Goal: Information Seeking & Learning: Learn about a topic

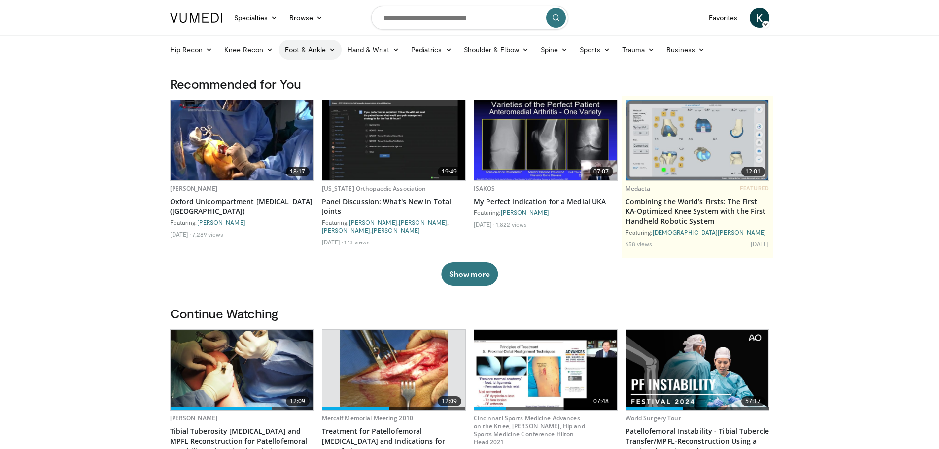
click at [322, 54] on link "Foot & Ankle" at bounding box center [310, 50] width 63 height 20
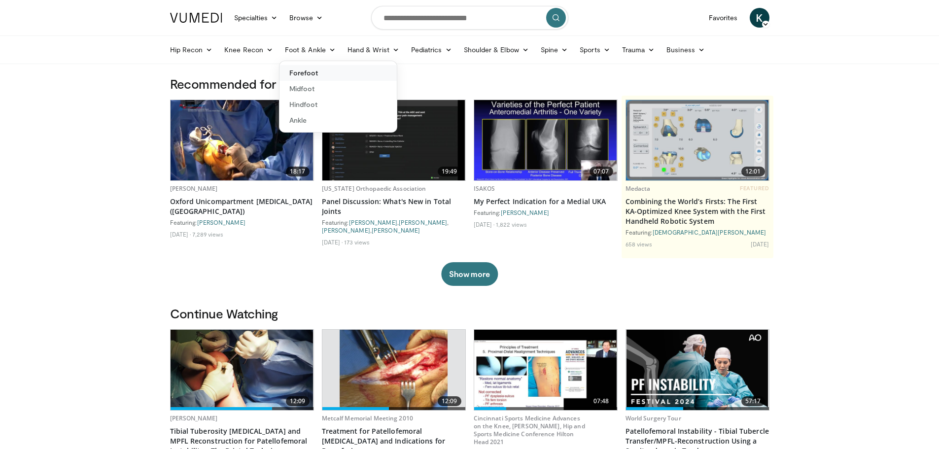
click at [311, 70] on link "Forefoot" at bounding box center [337, 73] width 117 height 16
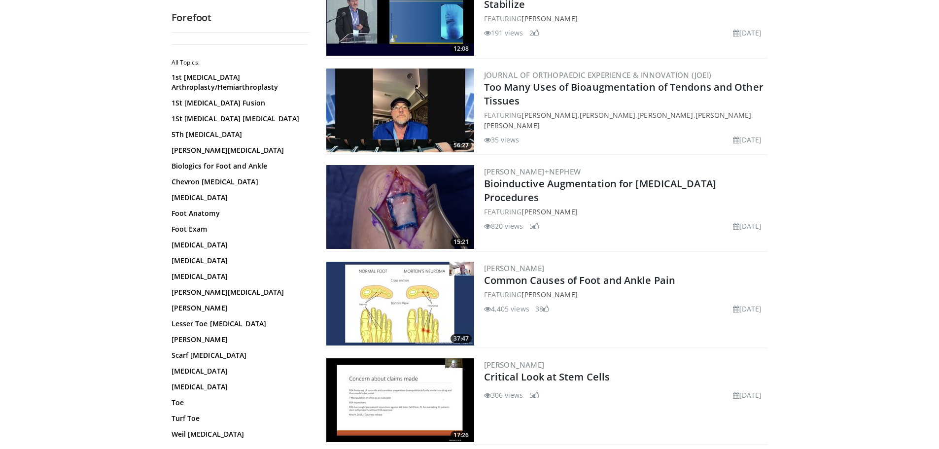
scroll to position [444, 0]
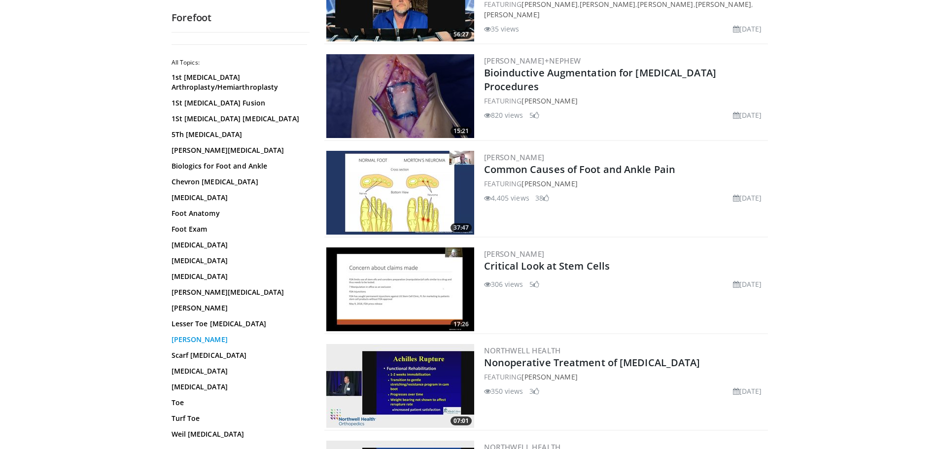
click at [193, 341] on link "[PERSON_NAME]" at bounding box center [238, 340] width 133 height 10
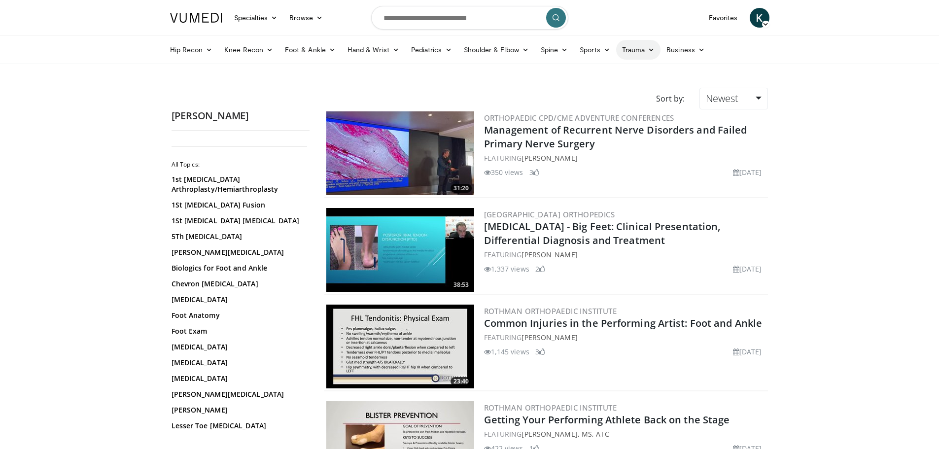
click at [654, 50] on link "Trauma" at bounding box center [638, 50] width 45 height 20
click at [577, 87] on link "Lower Extremity" at bounding box center [601, 89] width 117 height 16
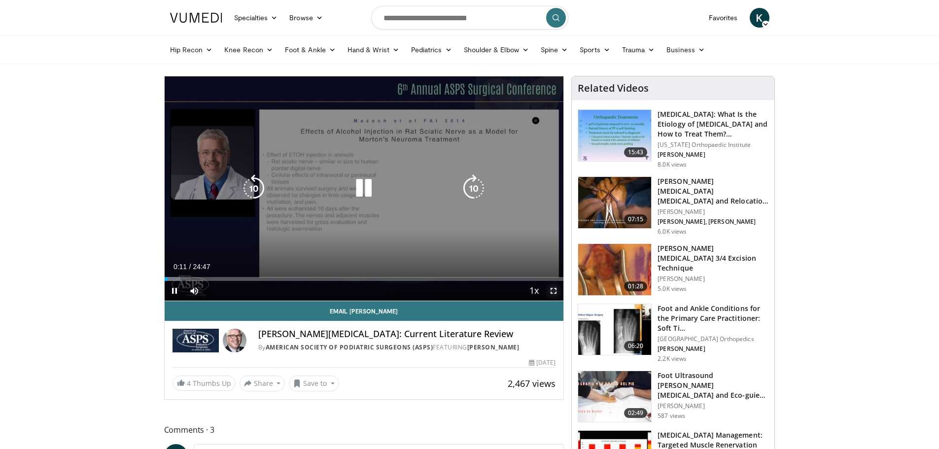
drag, startPoint x: 551, startPoint y: 290, endPoint x: 551, endPoint y: 350, distance: 59.6
click at [551, 290] on span "Video Player" at bounding box center [554, 291] width 20 height 20
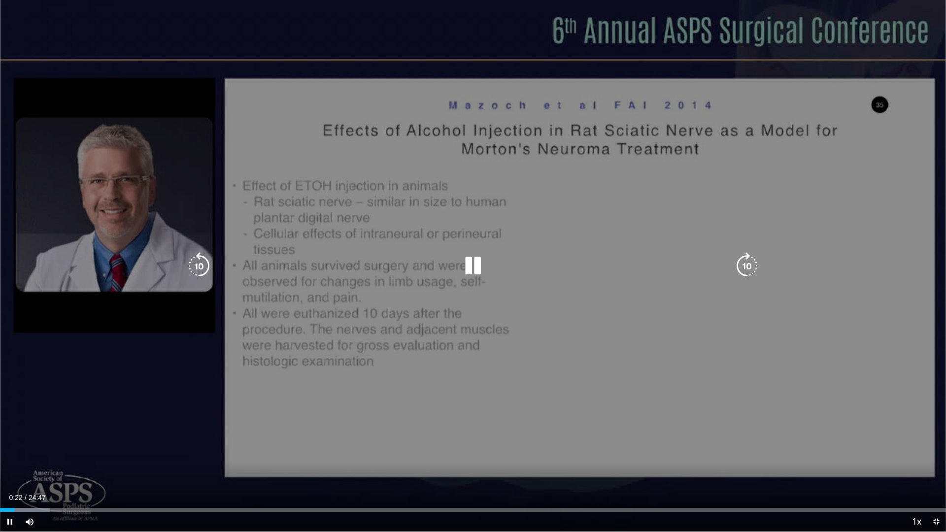
click at [557, 334] on div "10 seconds Tap to unmute" at bounding box center [473, 266] width 946 height 532
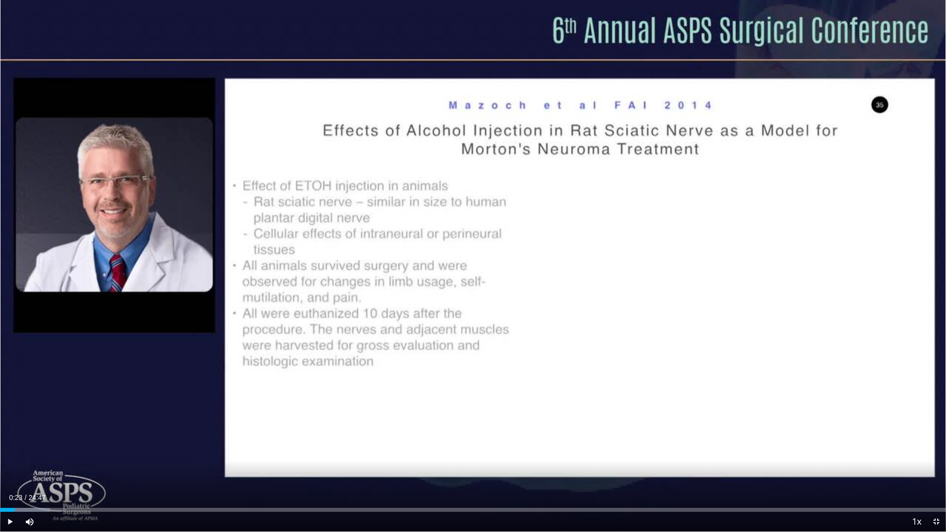
click at [557, 334] on div "10 seconds Tap to unmute" at bounding box center [473, 266] width 946 height 532
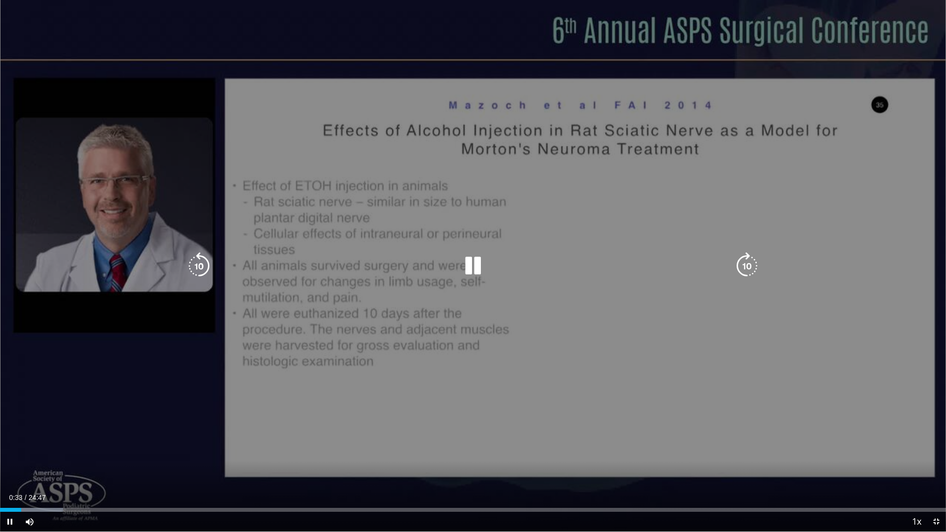
click at [438, 298] on div "10 seconds Tap to unmute" at bounding box center [473, 266] width 946 height 532
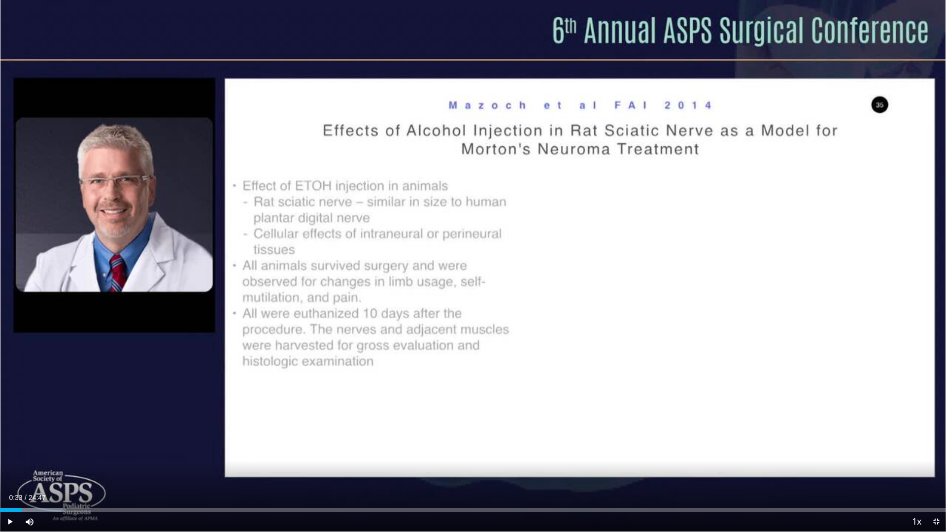
click at [463, 269] on div "10 seconds Tap to unmute" at bounding box center [473, 266] width 946 height 532
click at [40, 448] on div "Loaded : 7.33% 01:02 01:01" at bounding box center [473, 510] width 946 height 4
click at [52, 448] on div "Loaded : 8.66% 01:21 01:21" at bounding box center [473, 507] width 946 height 9
click at [75, 448] on div "Loaded : 10.00% 01:23 01:58" at bounding box center [473, 507] width 946 height 9
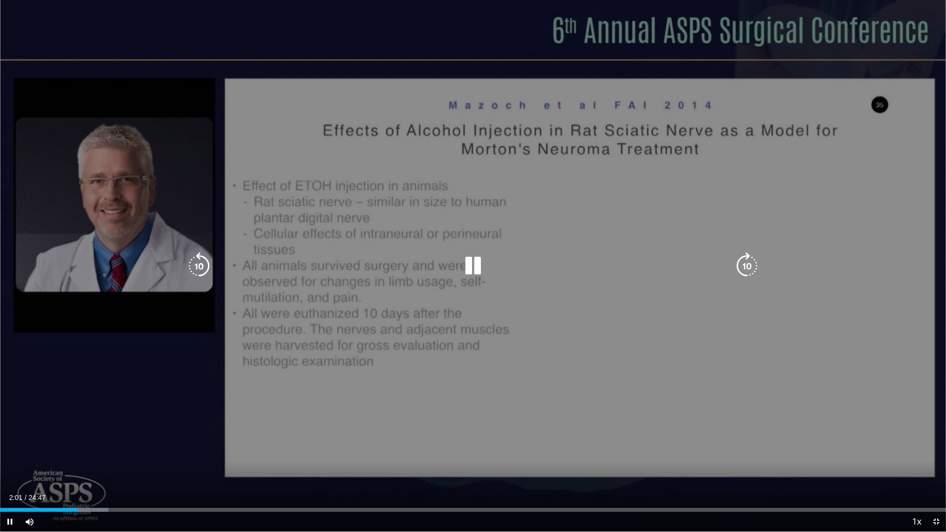
click at [186, 427] on div "10 seconds Tap to unmute" at bounding box center [473, 266] width 946 height 532
click at [478, 264] on icon "Video Player" at bounding box center [473, 266] width 28 height 28
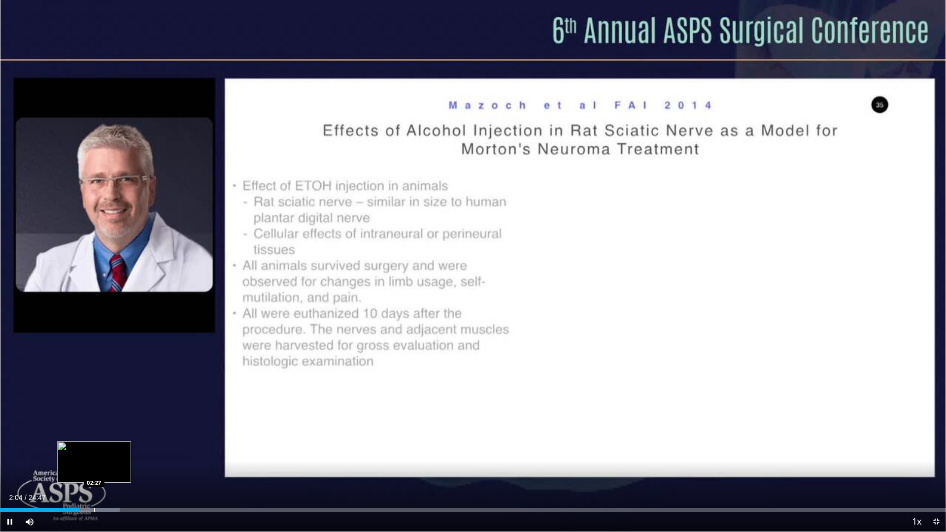
click at [94, 448] on div "Progress Bar" at bounding box center [94, 510] width 1 height 4
click at [113, 448] on div "Current Time 2:28 / Duration 24:47 Pause Skip Backward Skip Forward Mute 100% L…" at bounding box center [473, 522] width 946 height 20
click at [137, 448] on div "Current Time 2:29 / Duration 24:47 Pause Skip Backward Skip Forward Mute 100% L…" at bounding box center [473, 522] width 946 height 20
click at [131, 448] on div "Progress Bar" at bounding box center [105, 510] width 58 height 4
click at [937, 448] on span "Video Player" at bounding box center [937, 522] width 20 height 20
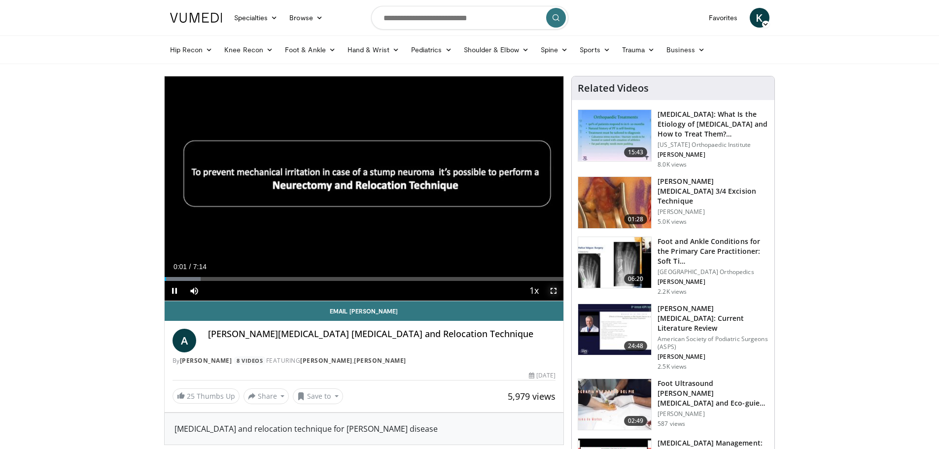
click at [555, 292] on span "Video Player" at bounding box center [554, 291] width 20 height 20
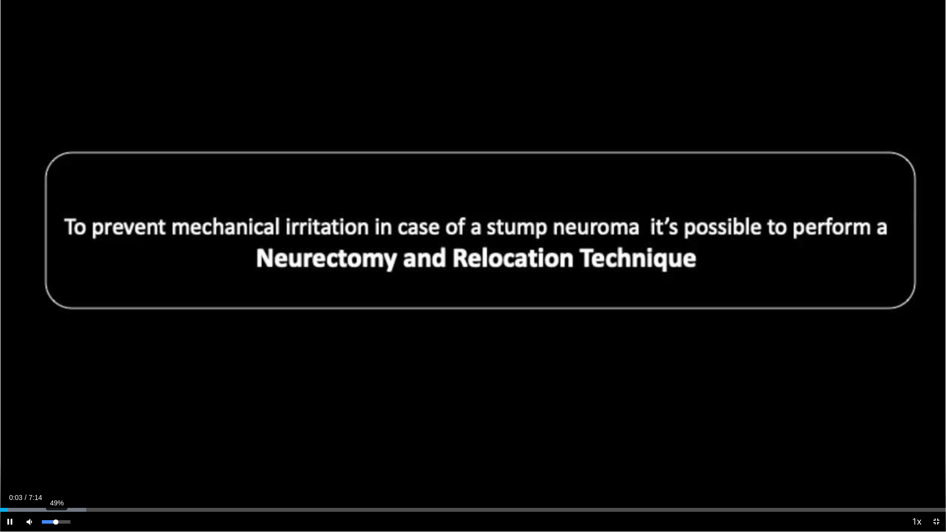
click at [56, 448] on div "49%" at bounding box center [56, 521] width 28 height 3
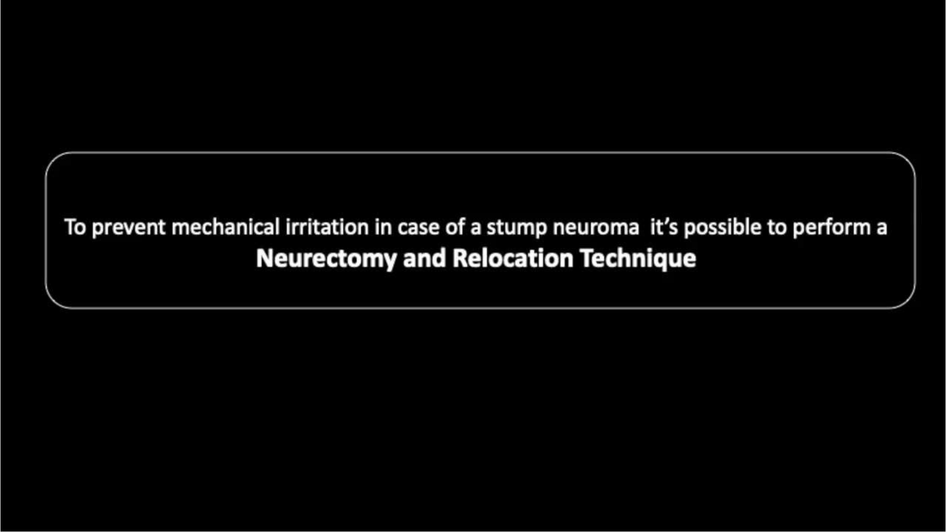
click at [48, 448] on video-js "**********" at bounding box center [473, 266] width 946 height 532
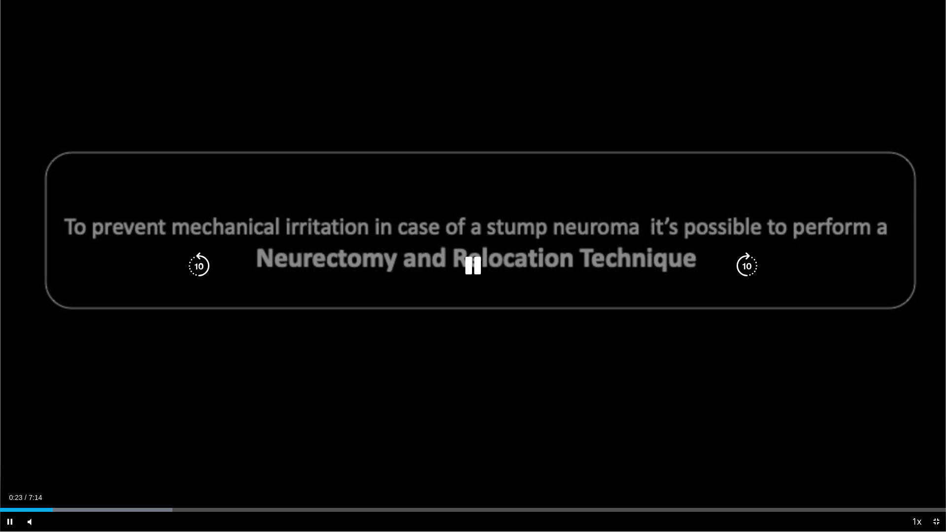
click at [650, 448] on div "10 seconds Tap to unmute" at bounding box center [473, 266] width 946 height 532
click at [497, 325] on div "10 seconds Tap to unmute" at bounding box center [473, 266] width 946 height 532
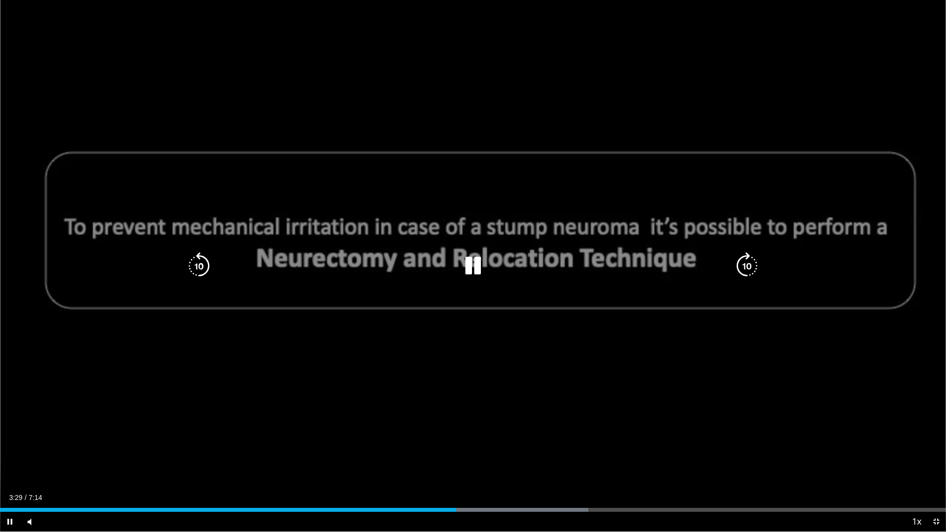
click at [488, 331] on div "10 seconds Tap to unmute" at bounding box center [473, 266] width 946 height 532
click at [405, 339] on div "10 seconds Tap to unmute" at bounding box center [473, 266] width 946 height 532
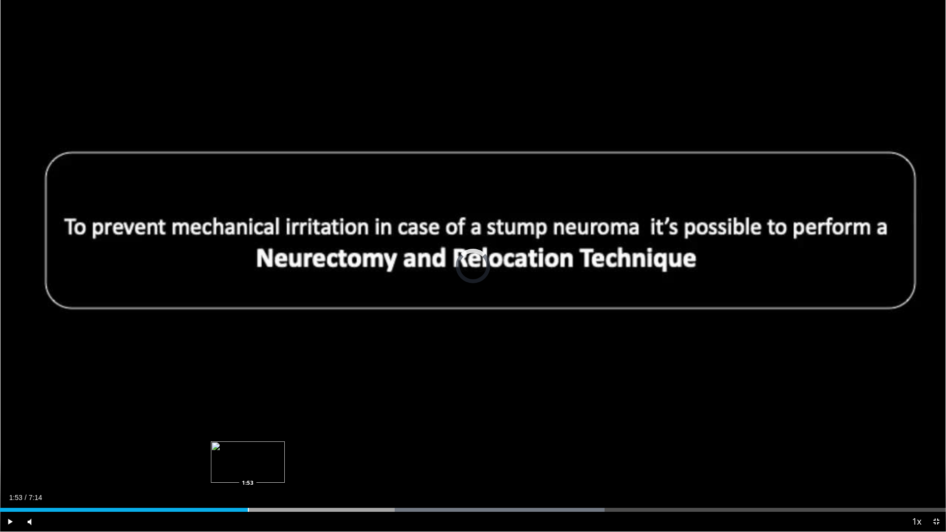
click at [248, 448] on div "Progress Bar" at bounding box center [248, 510] width 1 height 4
click at [180, 448] on div "1:56" at bounding box center [126, 510] width 253 height 4
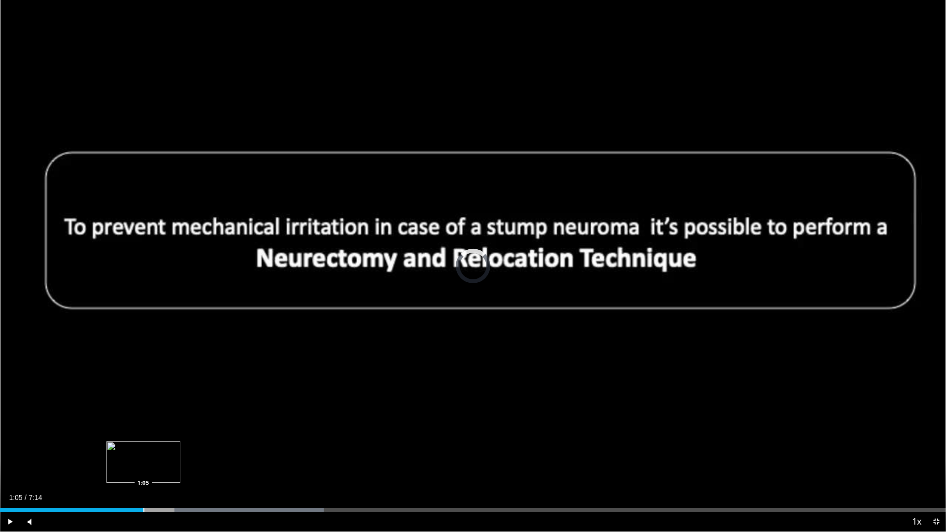
click at [143, 448] on div "Loaded : 34.23% 1:24 1:05" at bounding box center [473, 507] width 946 height 9
click at [106, 448] on div "Loaded : 29.66% 1:07 0:48" at bounding box center [473, 507] width 946 height 9
click at [73, 448] on div "Progress Bar" at bounding box center [73, 510] width 1 height 4
click at [40, 448] on div "Progress Bar" at bounding box center [40, 510] width 1 height 4
click at [46, 448] on div "Progress Bar" at bounding box center [46, 510] width 1 height 4
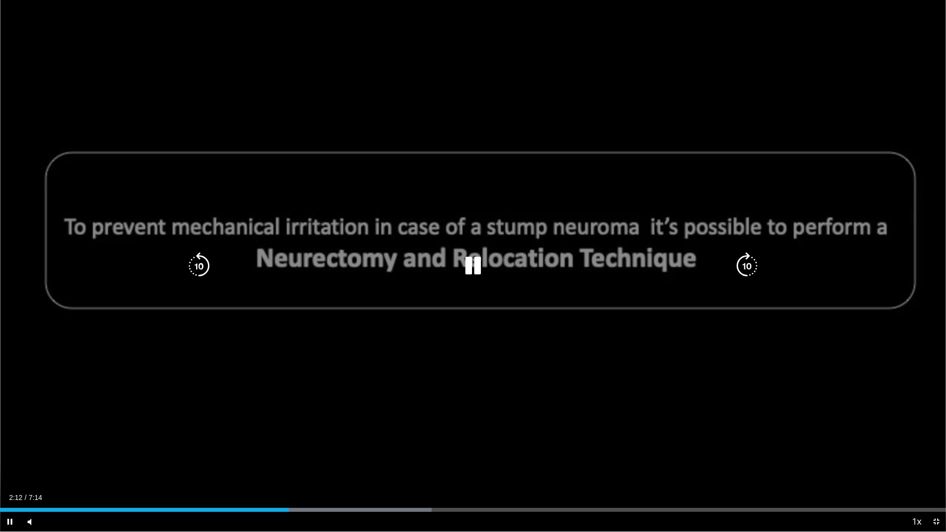
click at [348, 379] on div "10 seconds Tap to unmute" at bounding box center [473, 266] width 946 height 532
click at [489, 383] on div "10 seconds Tap to unmute" at bounding box center [473, 266] width 946 height 532
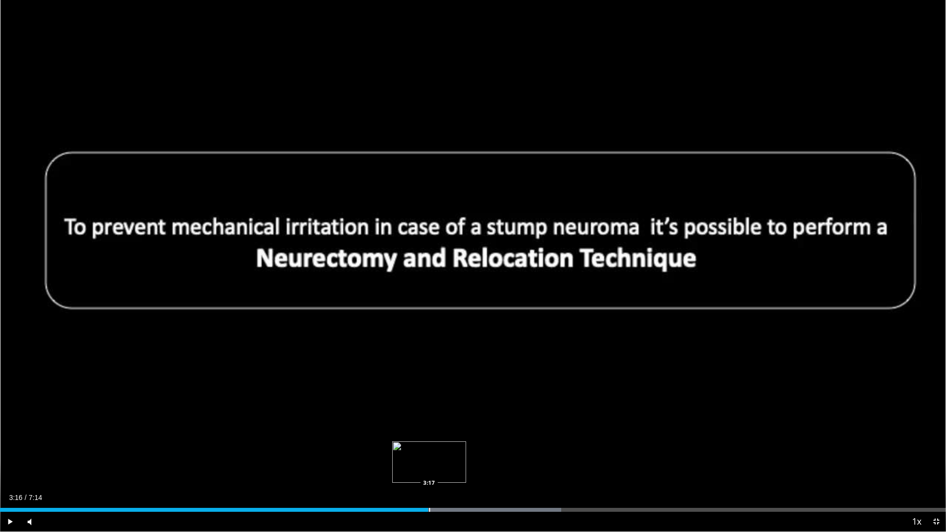
click at [429, 448] on div "Progress Bar" at bounding box center [429, 510] width 1 height 4
click at [493, 448] on div "Loaded : 68.47% 3:53 3:46" at bounding box center [473, 507] width 946 height 9
click at [478, 448] on div "Progress Bar" at bounding box center [478, 510] width 1 height 4
click at [453, 448] on div "Progress Bar" at bounding box center [453, 510] width 1 height 4
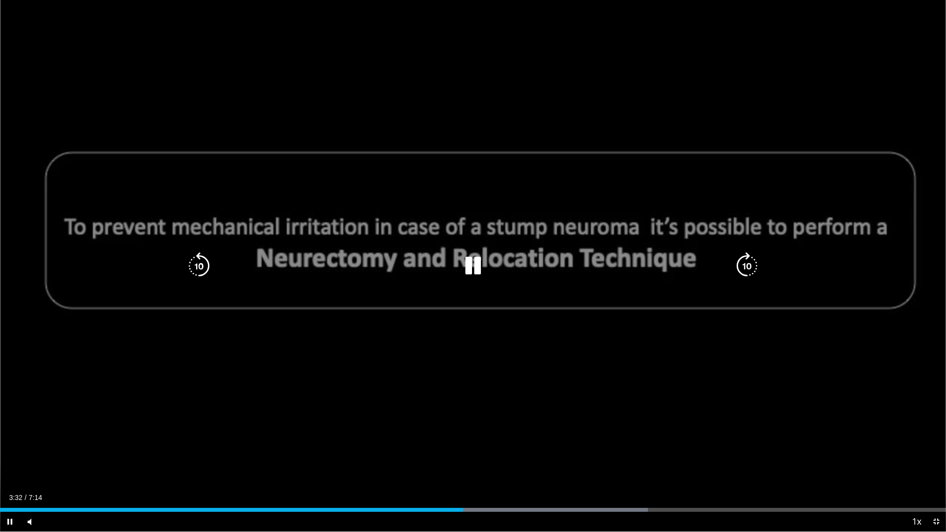
click at [818, 423] on div "10 seconds Tap to unmute" at bounding box center [473, 266] width 946 height 532
click at [714, 389] on div "10 seconds Tap to unmute" at bounding box center [473, 266] width 946 height 532
click at [836, 448] on div "10 seconds Tap to unmute" at bounding box center [473, 266] width 946 height 532
click at [777, 330] on div "10 seconds Tap to unmute" at bounding box center [473, 266] width 946 height 532
click at [503, 390] on div "10 seconds Tap to unmute" at bounding box center [473, 266] width 946 height 532
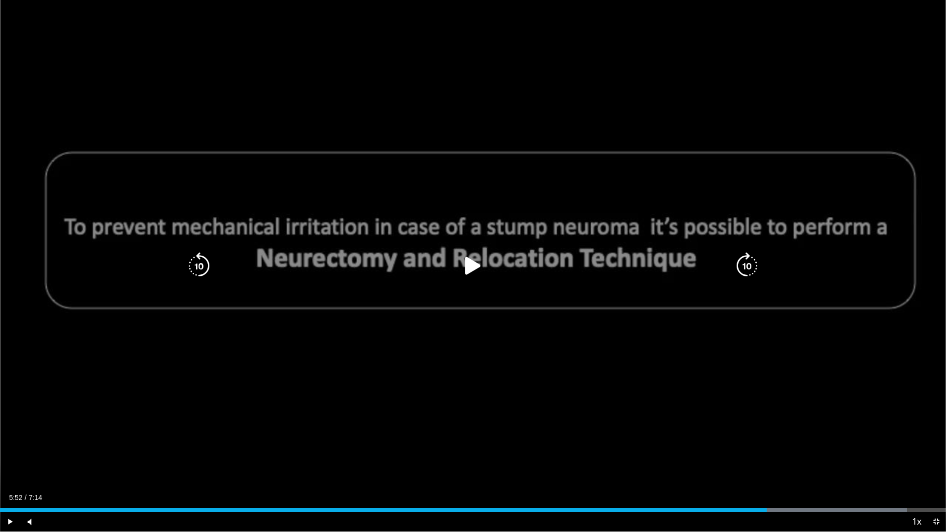
click at [586, 375] on div "10 seconds Tap to unmute" at bounding box center [473, 266] width 946 height 532
click at [501, 347] on div "10 seconds Tap to unmute" at bounding box center [473, 266] width 946 height 532
click at [512, 395] on div "10 seconds Tap to unmute" at bounding box center [473, 266] width 946 height 532
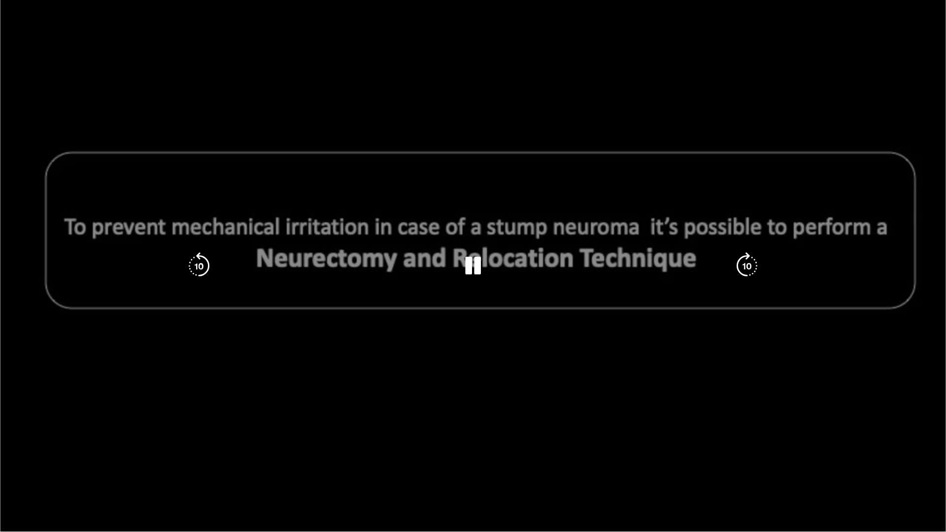
click at [620, 291] on div "10 seconds Tap to unmute" at bounding box center [473, 266] width 946 height 532
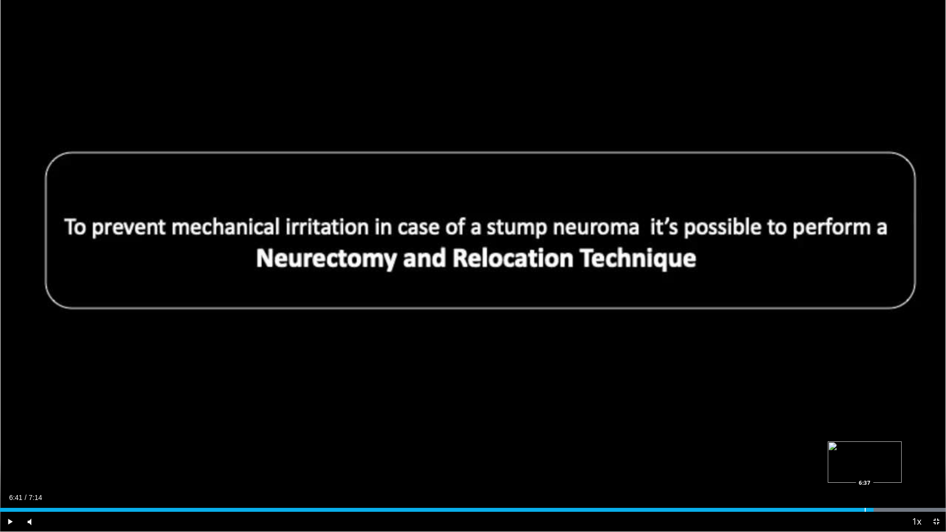
click at [865, 448] on div "Progress Bar" at bounding box center [865, 510] width 1 height 4
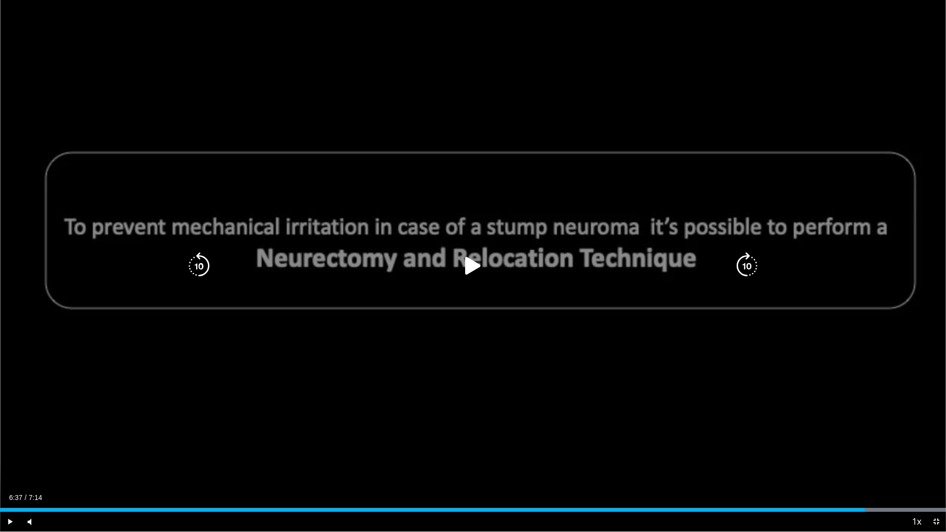
click at [706, 387] on div "10 seconds Tap to unmute" at bounding box center [473, 266] width 946 height 532
click at [606, 248] on div "10 seconds Tap to unmute" at bounding box center [473, 266] width 946 height 532
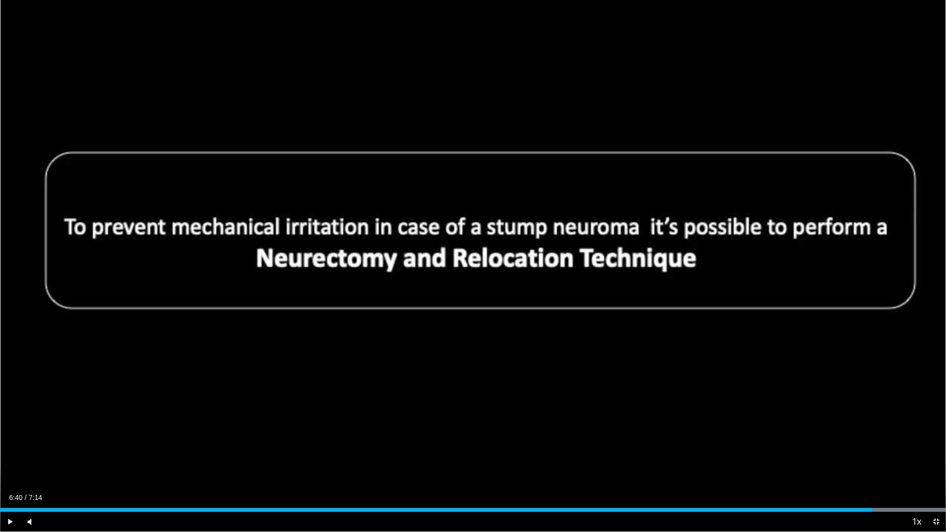
click at [606, 248] on div "10 seconds Tap to unmute" at bounding box center [473, 266] width 946 height 532
click at [579, 448] on div "Loaded : 100.00% 4:25 4:26" at bounding box center [473, 507] width 946 height 9
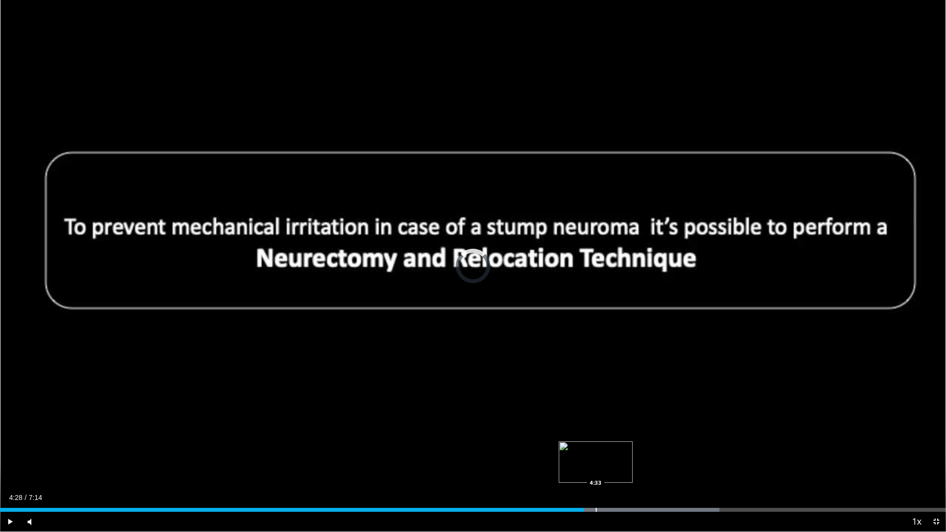
click at [596, 448] on div "Progress Bar" at bounding box center [596, 510] width 1 height 4
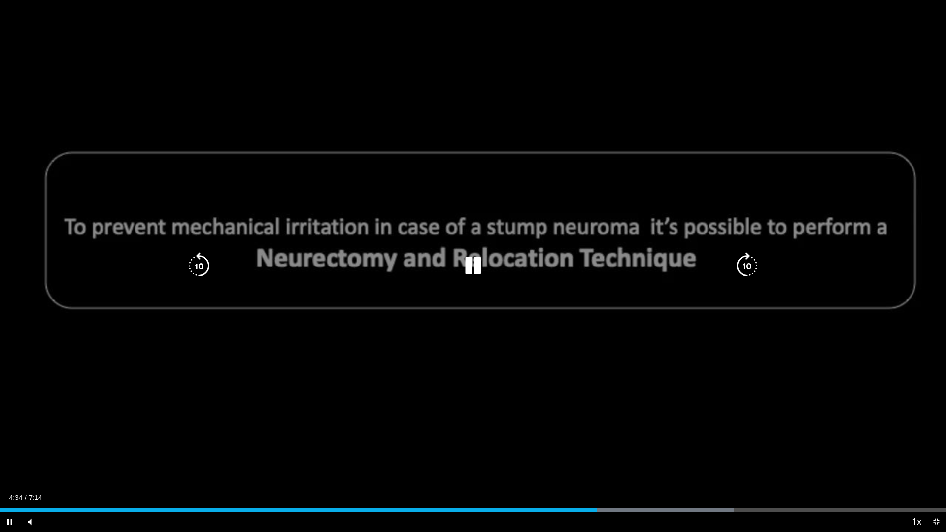
click at [568, 370] on div "10 seconds Tap to unmute" at bounding box center [473, 266] width 946 height 532
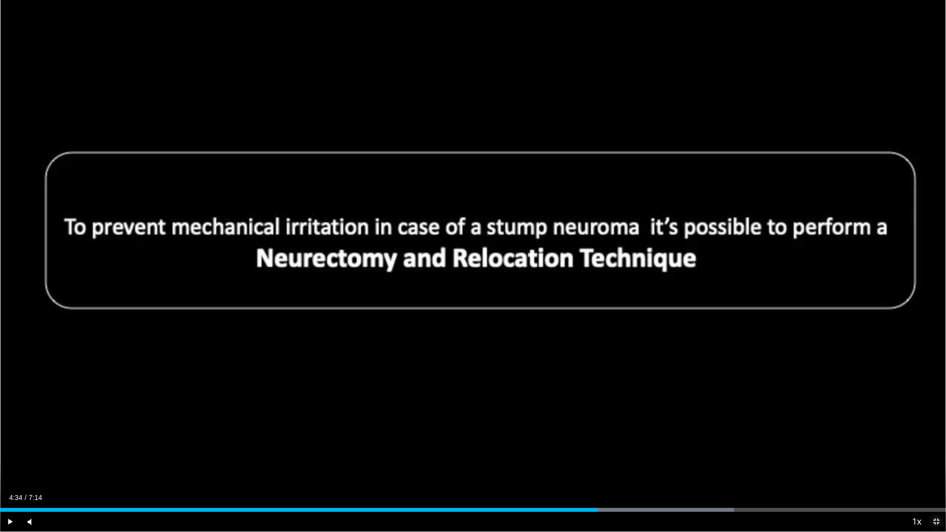
click at [934, 448] on span "Video Player" at bounding box center [937, 522] width 20 height 20
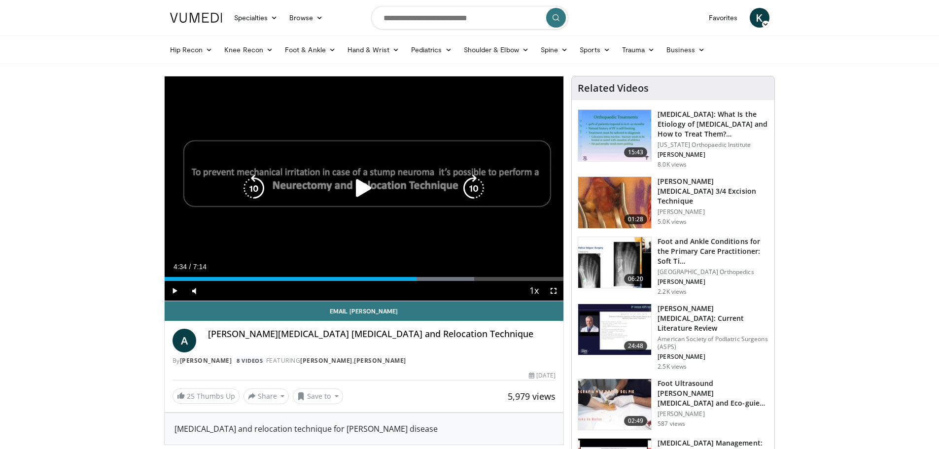
click at [352, 186] on icon "Video Player" at bounding box center [364, 188] width 28 height 28
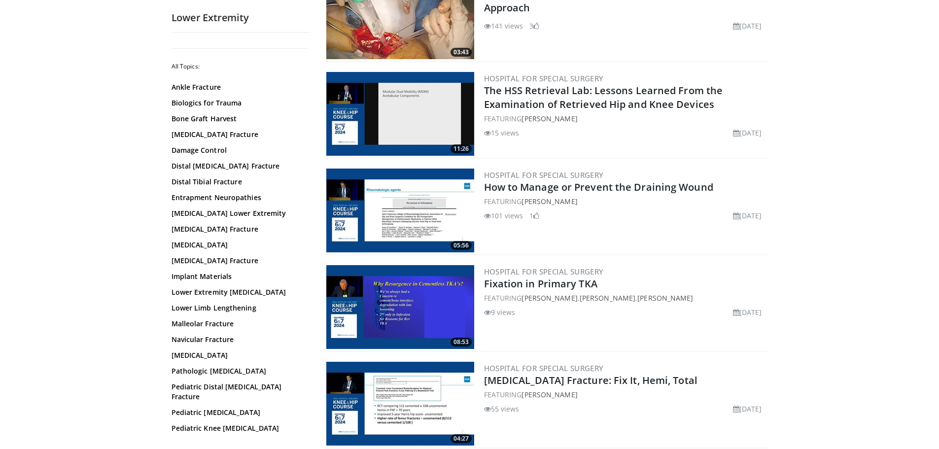
scroll to position [394, 0]
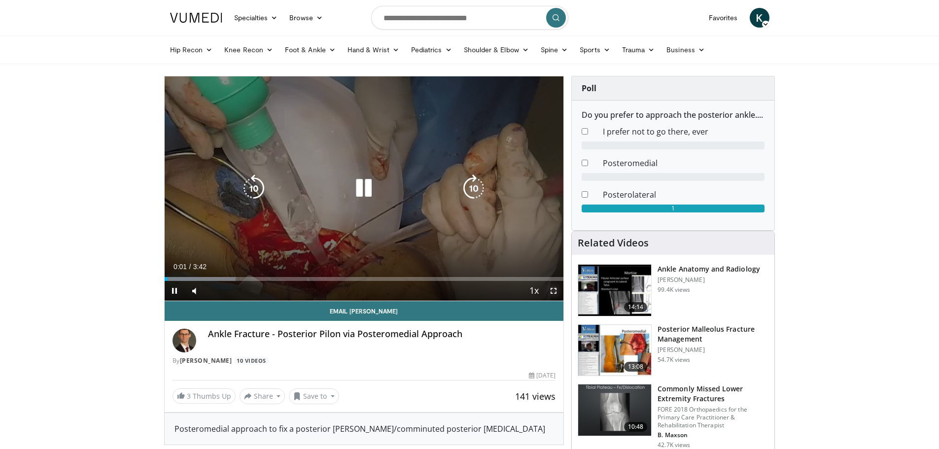
drag, startPoint x: 555, startPoint y: 286, endPoint x: 555, endPoint y: 345, distance: 59.6
click at [555, 286] on span "Video Player" at bounding box center [554, 291] width 20 height 20
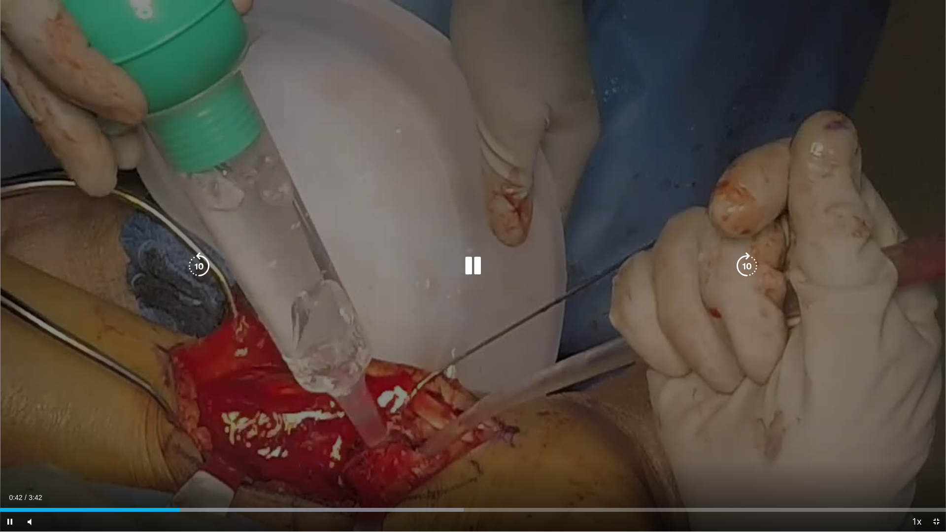
drag, startPoint x: 464, startPoint y: 357, endPoint x: 440, endPoint y: 369, distance: 27.6
click at [464, 357] on div "10 seconds Tap to unmute" at bounding box center [473, 266] width 946 height 532
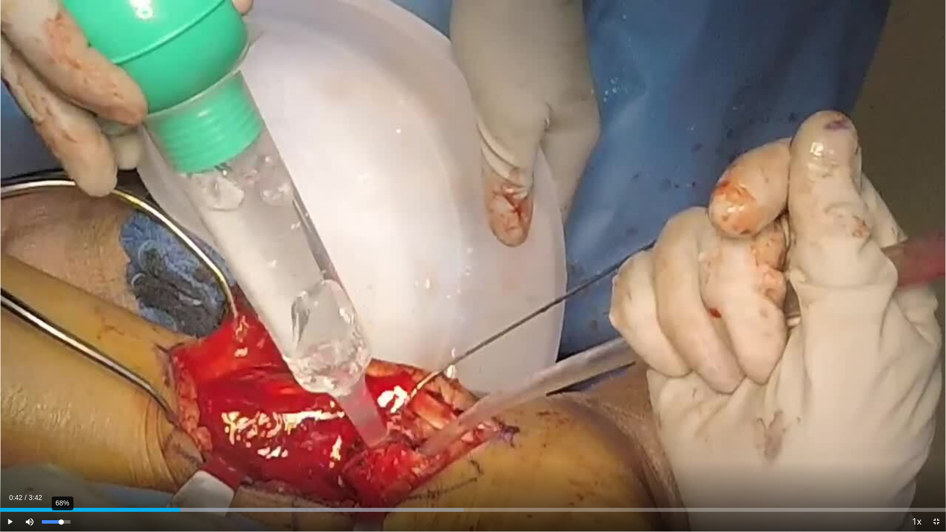
click at [62, 448] on div "68%" at bounding box center [56, 521] width 28 height 3
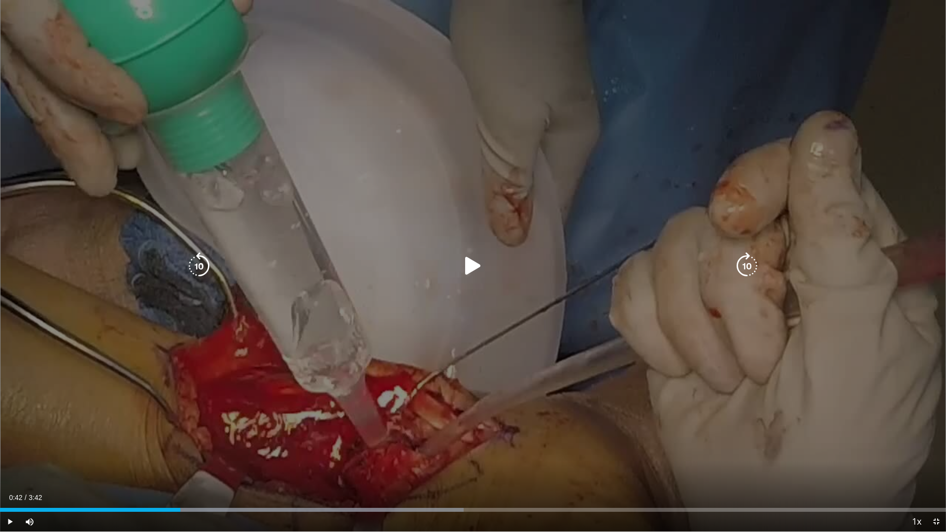
click at [213, 394] on div "10 seconds Tap to unmute" at bounding box center [473, 266] width 946 height 532
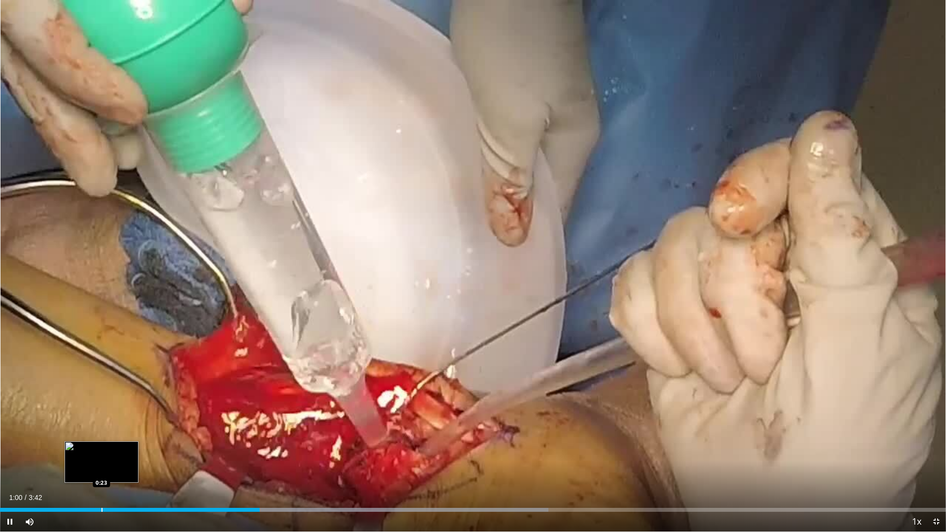
click at [101, 448] on div "1:00" at bounding box center [130, 510] width 260 height 4
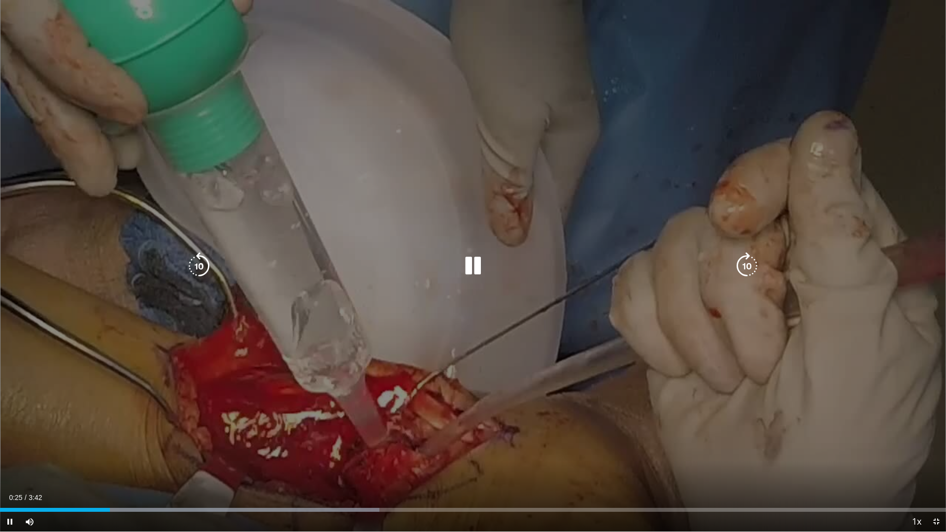
click at [254, 393] on div "10 seconds Tap to unmute" at bounding box center [473, 266] width 946 height 532
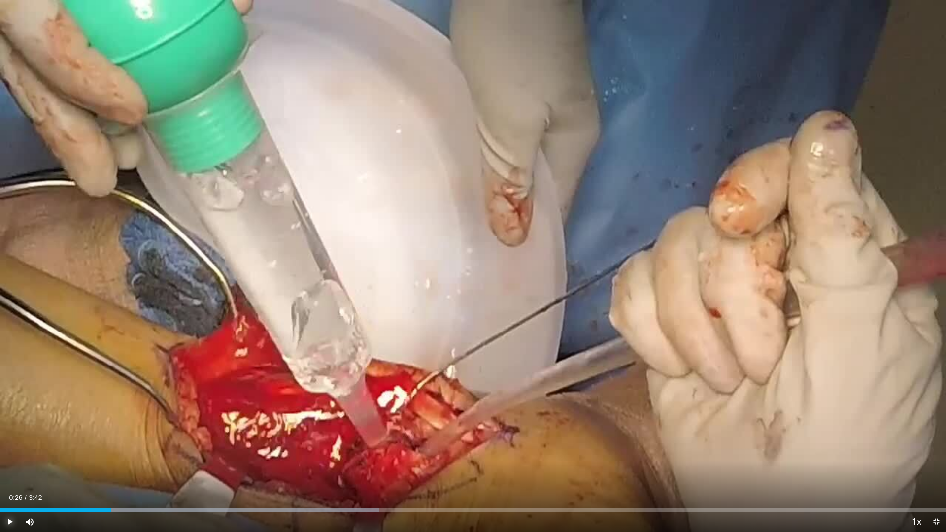
click at [11, 448] on span "Video Player" at bounding box center [10, 522] width 20 height 20
click at [68, 448] on div "93%" at bounding box center [56, 522] width 34 height 20
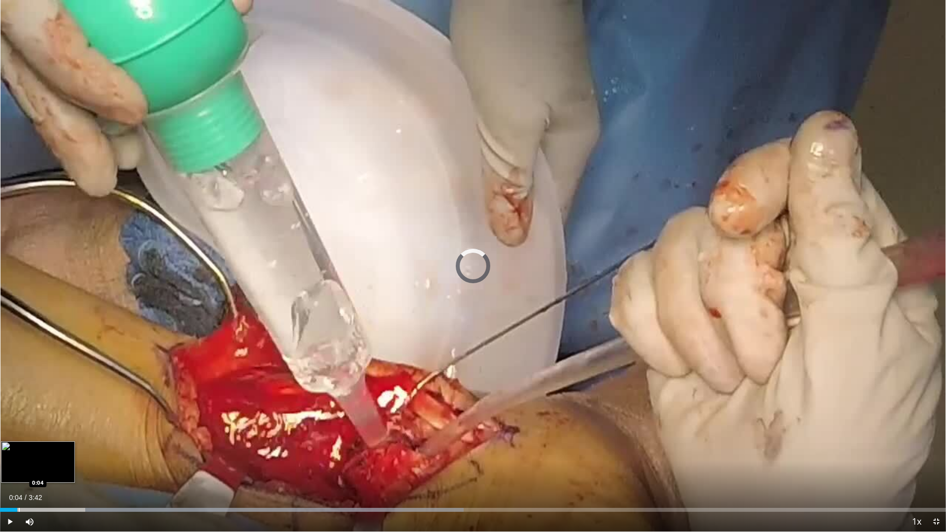
click at [17, 448] on div "Loaded : 49.03% 0:42 0:04" at bounding box center [473, 507] width 946 height 9
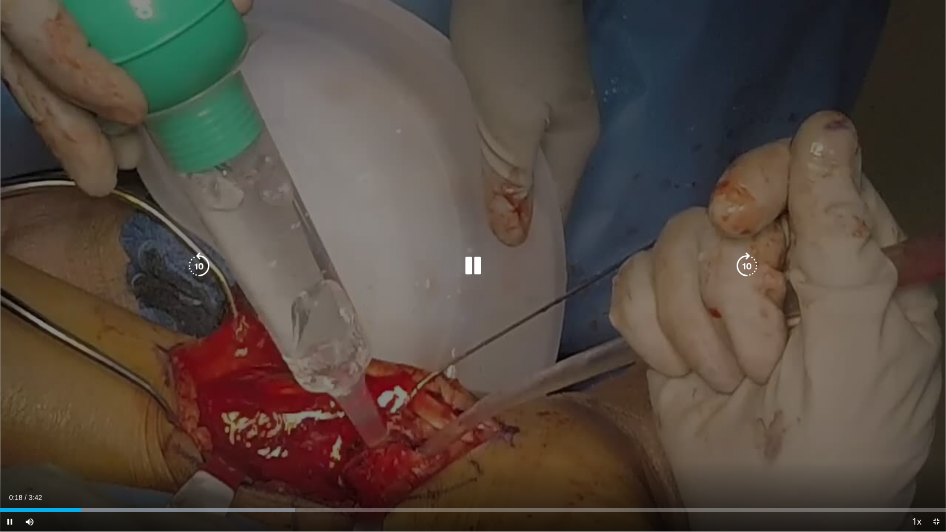
click at [565, 371] on div "10 seconds Tap to unmute" at bounding box center [473, 266] width 946 height 532
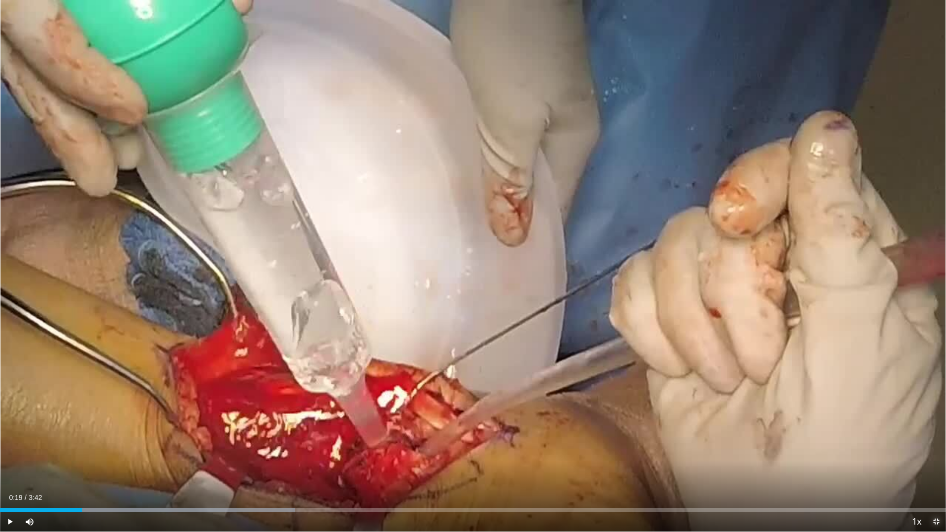
click at [933, 448] on span "Video Player" at bounding box center [937, 522] width 20 height 20
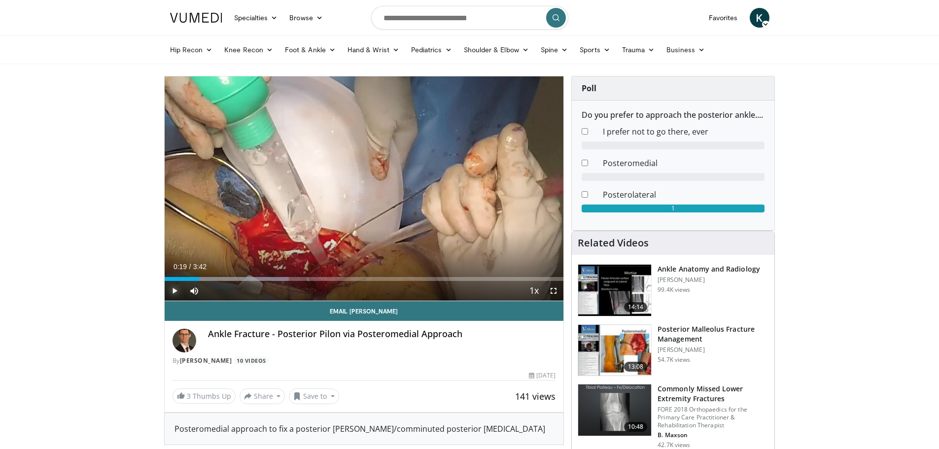
click at [173, 290] on span "Video Player" at bounding box center [175, 291] width 20 height 20
click at [552, 289] on span "Video Player" at bounding box center [554, 291] width 20 height 20
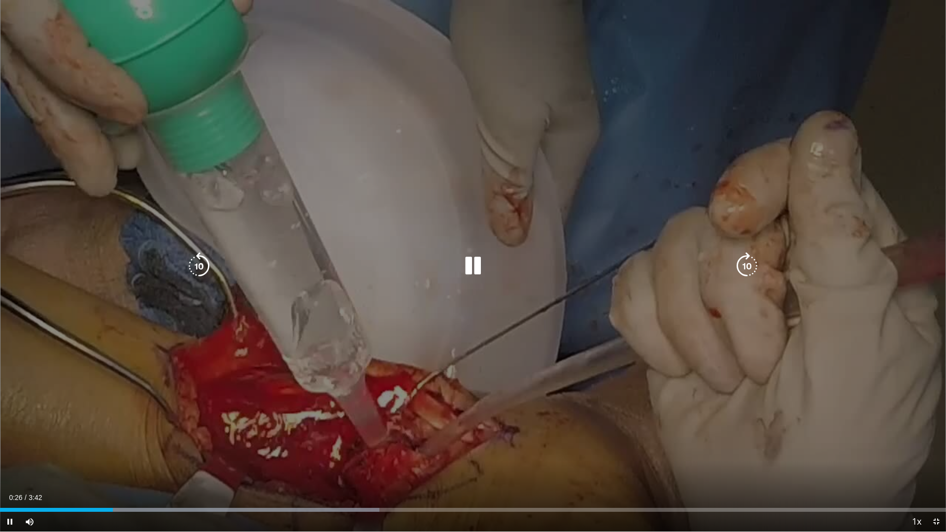
click at [552, 350] on div "10 seconds Tap to unmute" at bounding box center [473, 266] width 946 height 532
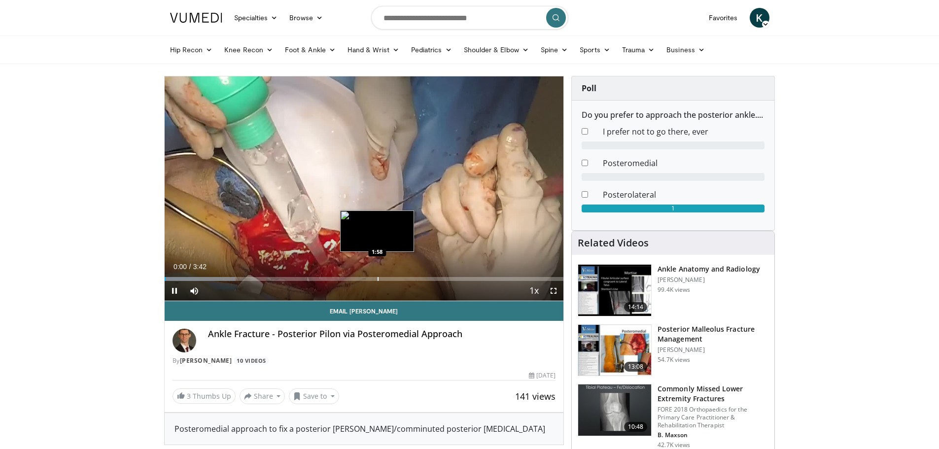
click at [378, 274] on div "Loaded : 17.81% 0:00 1:58" at bounding box center [364, 276] width 399 height 9
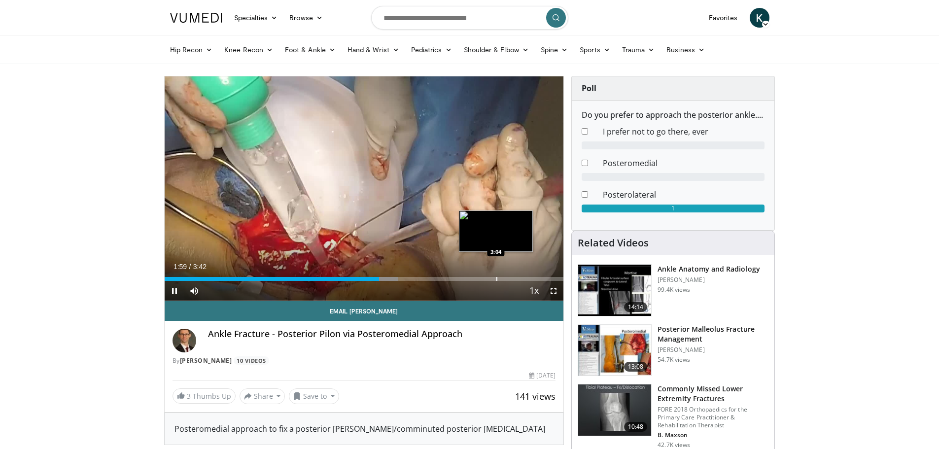
click at [496, 273] on div "Loaded : 58.51% 1:59 3:04" at bounding box center [364, 276] width 399 height 9
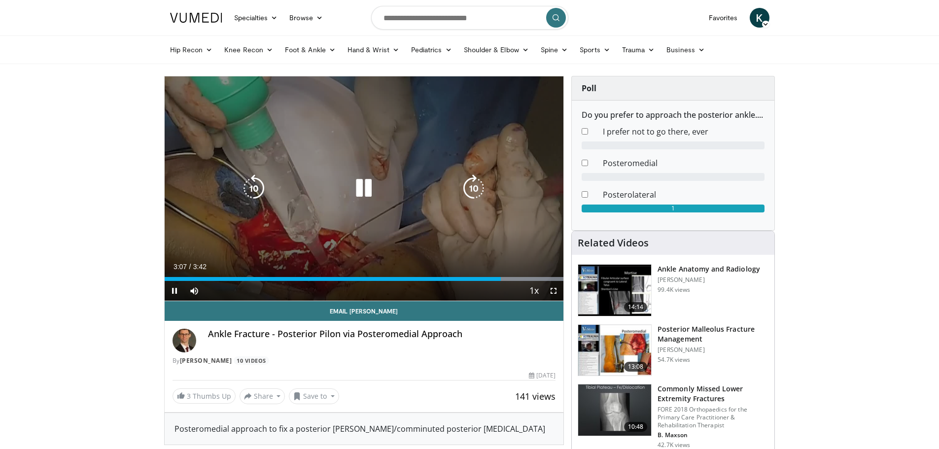
click at [361, 188] on icon "Video Player" at bounding box center [364, 188] width 28 height 28
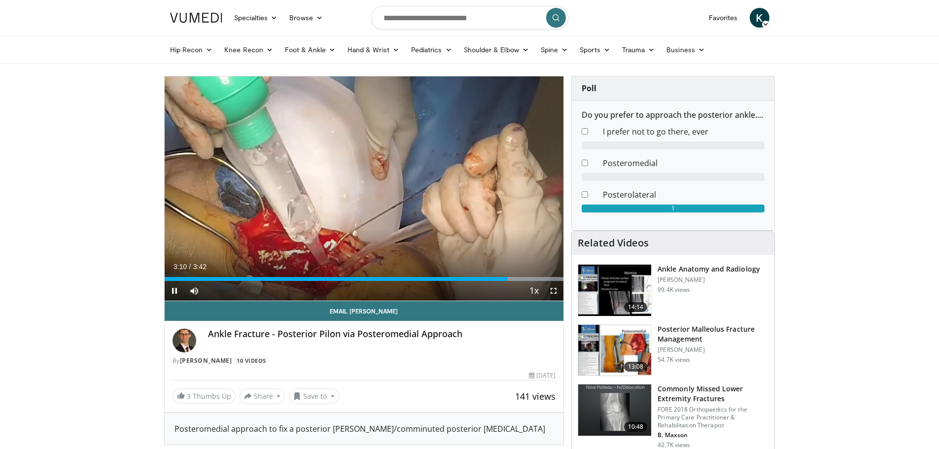
click at [438, 281] on div "Current Time 3:10 / Duration 3:42 Pause Skip Backward Skip Forward Mute Loaded …" at bounding box center [364, 291] width 399 height 20
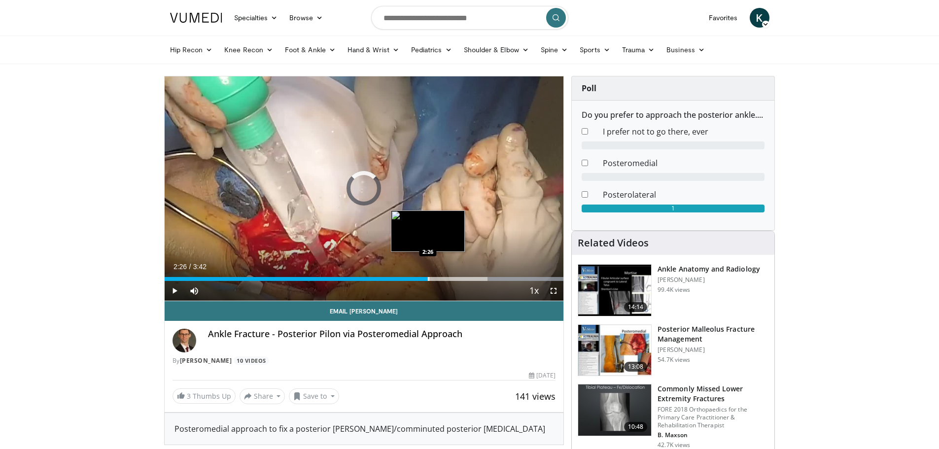
click at [427, 280] on div "3:13" at bounding box center [296, 279] width 263 height 4
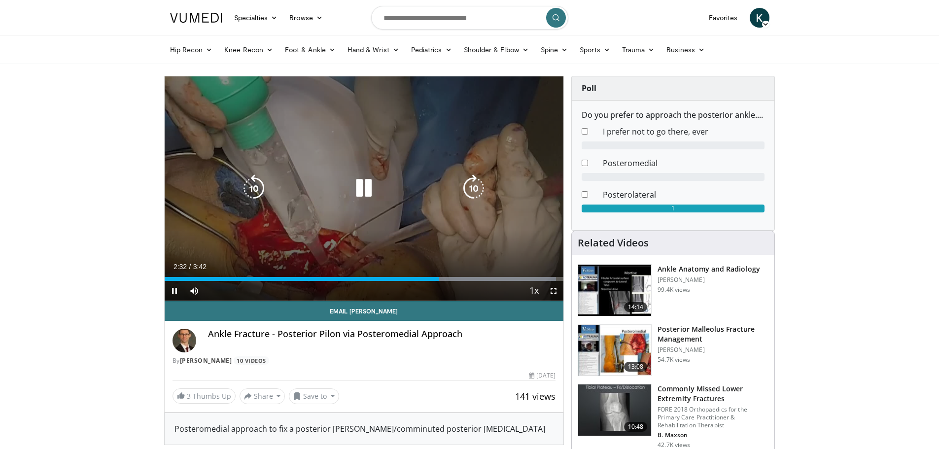
click at [414, 195] on div "Video Player" at bounding box center [364, 188] width 240 height 20
click at [377, 215] on div "10 seconds Tap to unmute" at bounding box center [364, 188] width 399 height 224
click at [407, 226] on div "10 seconds Tap to unmute" at bounding box center [364, 188] width 399 height 224
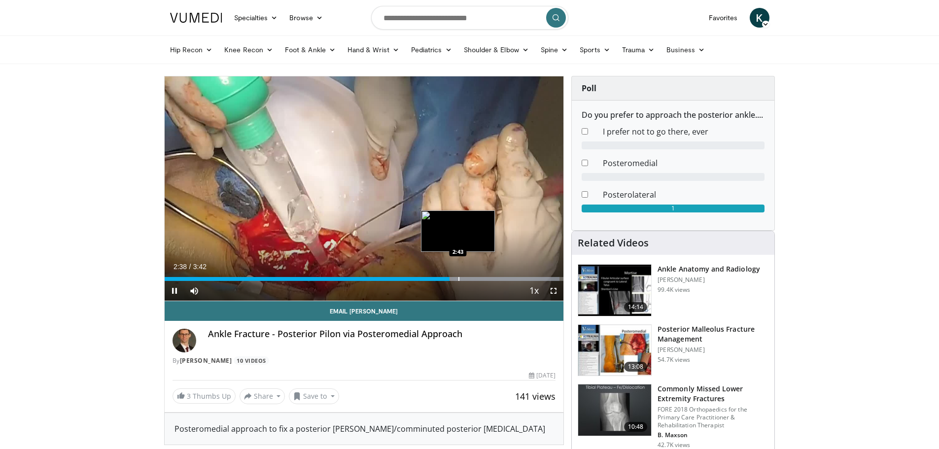
click at [458, 280] on div "Progress Bar" at bounding box center [458, 279] width 1 height 4
click at [470, 282] on div "Current Time 2:44 / Duration 3:42 Pause Skip Backward Skip Forward Mute Loaded …" at bounding box center [364, 291] width 399 height 20
click at [464, 278] on div "Progress Bar" at bounding box center [464, 279] width 1 height 4
click at [473, 280] on div "Progress Bar" at bounding box center [473, 279] width 1 height 4
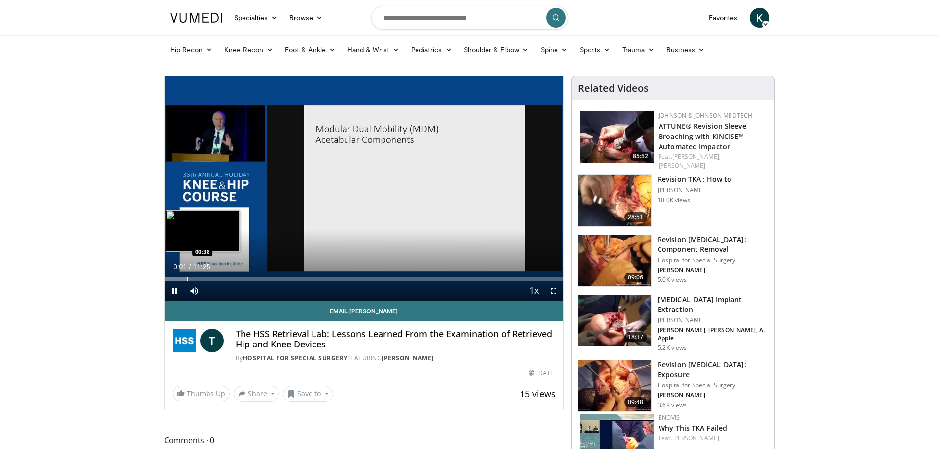
click at [187, 275] on div "Loaded : 5.79% 00:01 00:38" at bounding box center [364, 276] width 399 height 9
click at [206, 279] on div "Progress Bar" at bounding box center [206, 279] width 1 height 4
click at [557, 291] on span "Video Player" at bounding box center [554, 291] width 20 height 20
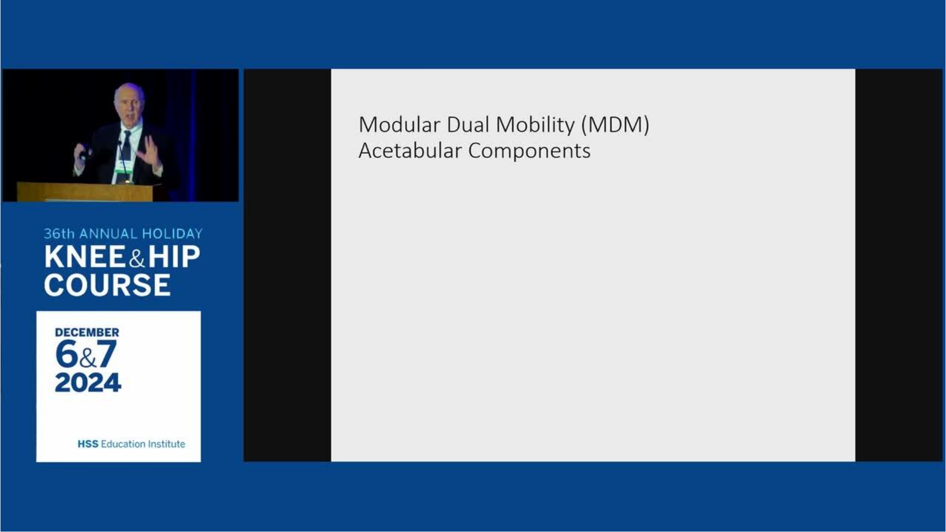
click at [122, 448] on div "Loaded : 20.24% 01:19 01:27" at bounding box center [473, 530] width 946 height 4
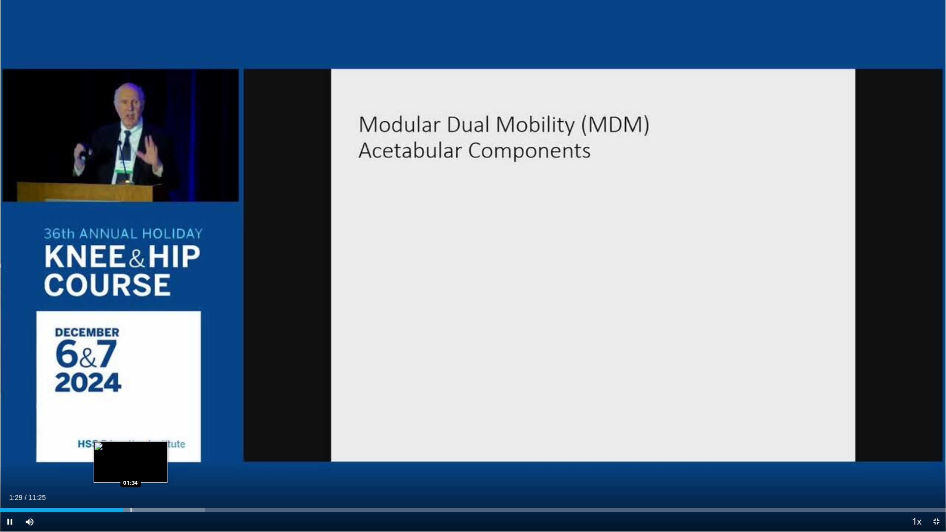
click at [131, 448] on div "Loaded : 21.69% 01:29 01:34" at bounding box center [473, 507] width 946 height 9
click at [150, 448] on div "Loaded : 23.13% 01:35 01:48" at bounding box center [473, 507] width 946 height 9
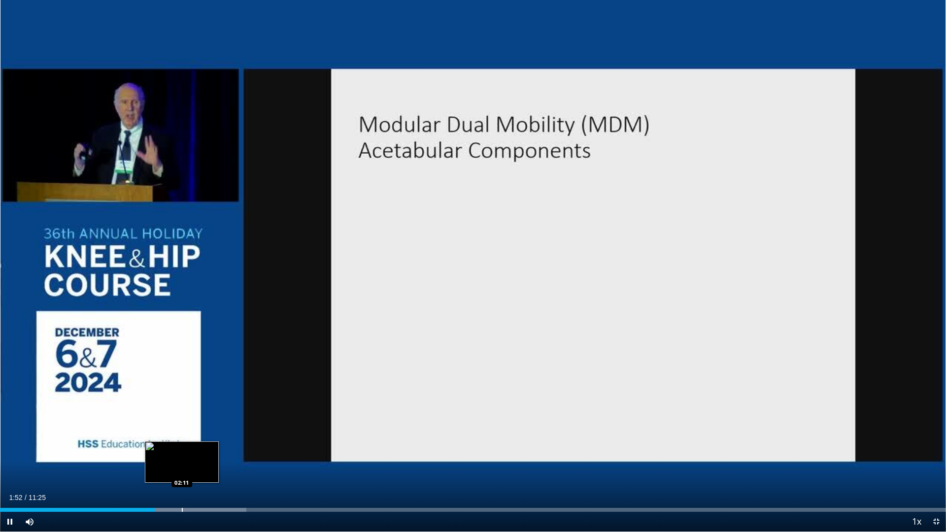
click at [182, 448] on div "Progress Bar" at bounding box center [182, 510] width 1 height 4
click at [206, 448] on div "Progress Bar" at bounding box center [205, 510] width 1 height 4
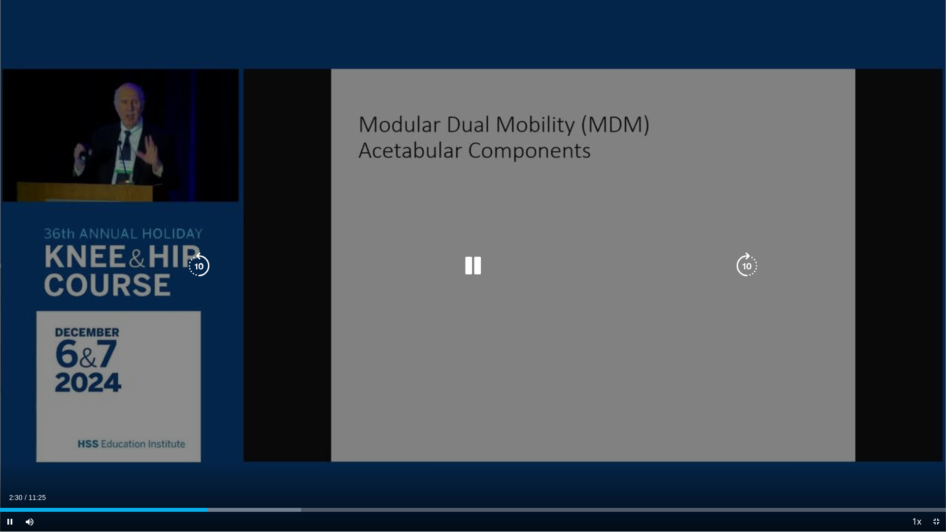
click at [494, 423] on div "10 seconds Tap to unmute" at bounding box center [473, 266] width 946 height 532
click at [407, 426] on div "10 seconds Tap to unmute" at bounding box center [473, 266] width 946 height 532
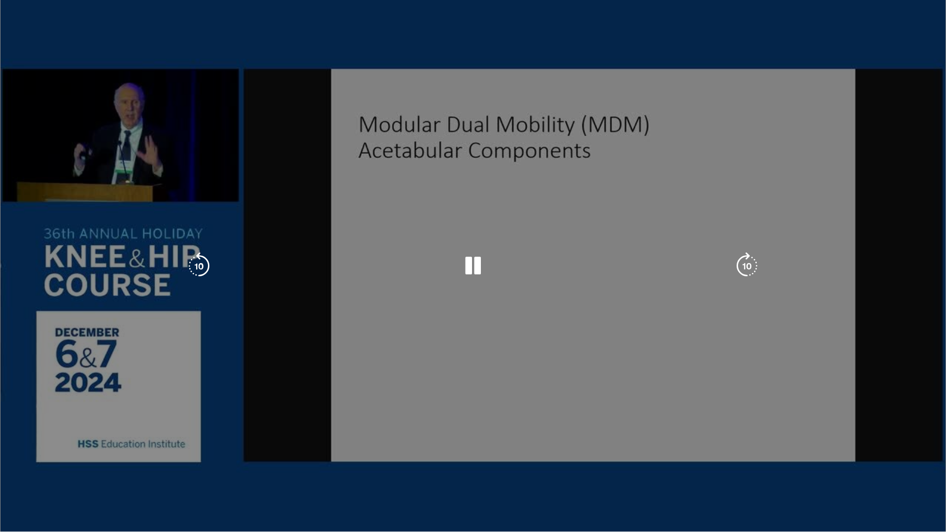
click at [242, 448] on video-js "**********" at bounding box center [473, 266] width 946 height 532
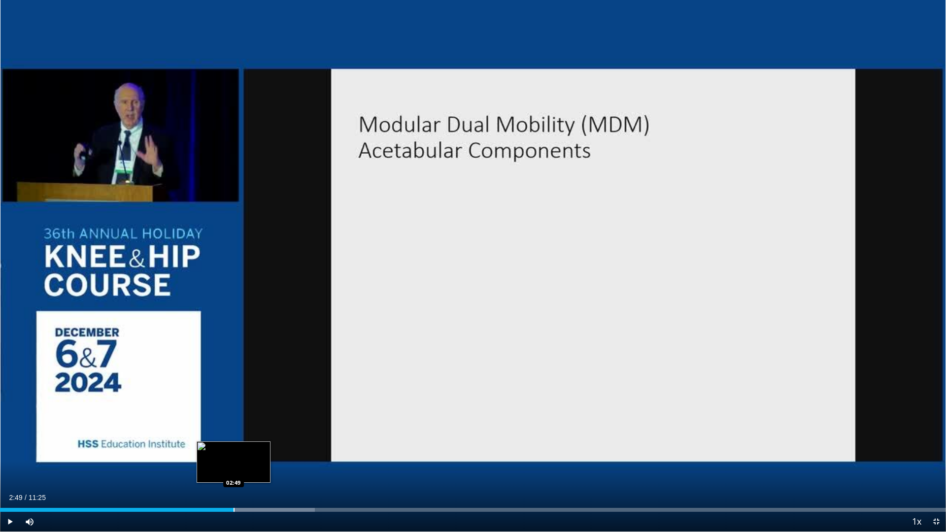
click at [234, 448] on div "Progress Bar" at bounding box center [234, 510] width 1 height 4
click at [251, 448] on div "Progress Bar" at bounding box center [251, 510] width 1 height 4
click at [273, 448] on div "Progress Bar" at bounding box center [272, 510] width 1 height 4
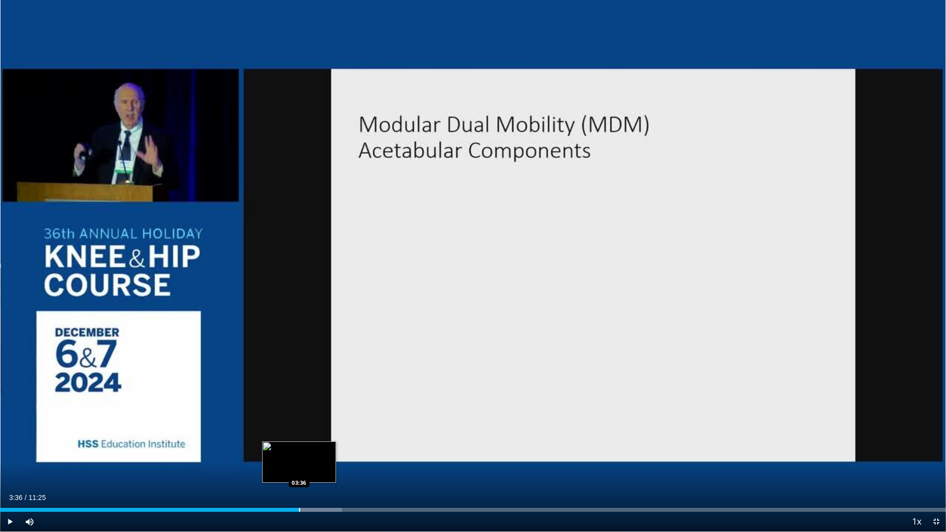
click at [299, 448] on div "Progress Bar" at bounding box center [299, 510] width 1 height 4
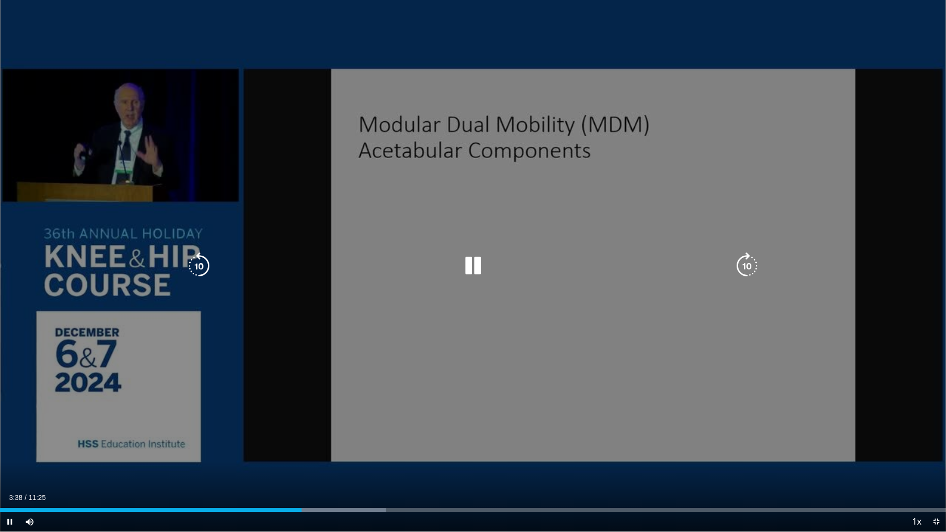
click at [221, 374] on div "10 seconds Tap to unmute" at bounding box center [473, 266] width 946 height 532
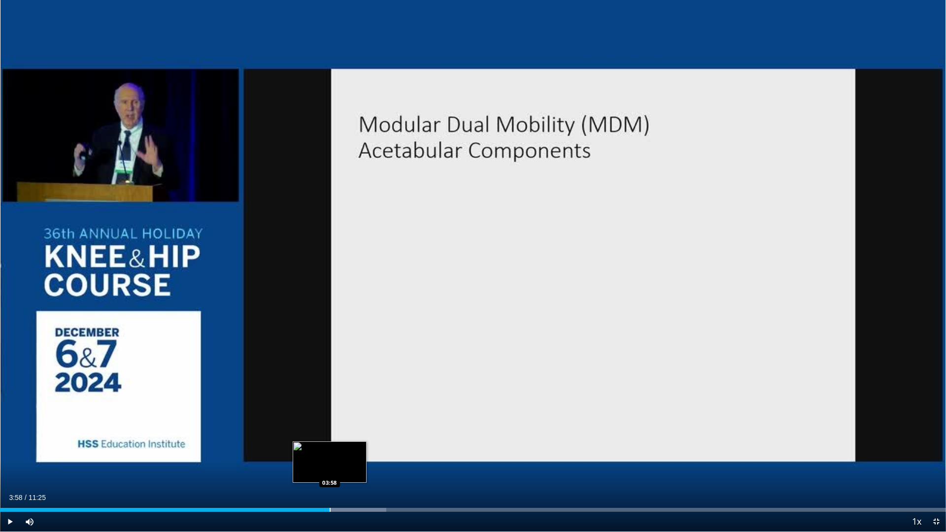
click at [330, 448] on div "Progress Bar" at bounding box center [330, 510] width 1 height 4
click at [348, 448] on div "Current Time 3:58 / Duration 11:25 Play Skip Backward Skip Forward Mute 100% Lo…" at bounding box center [473, 522] width 946 height 20
click at [364, 448] on div "Progress Bar" at bounding box center [364, 510] width 1 height 4
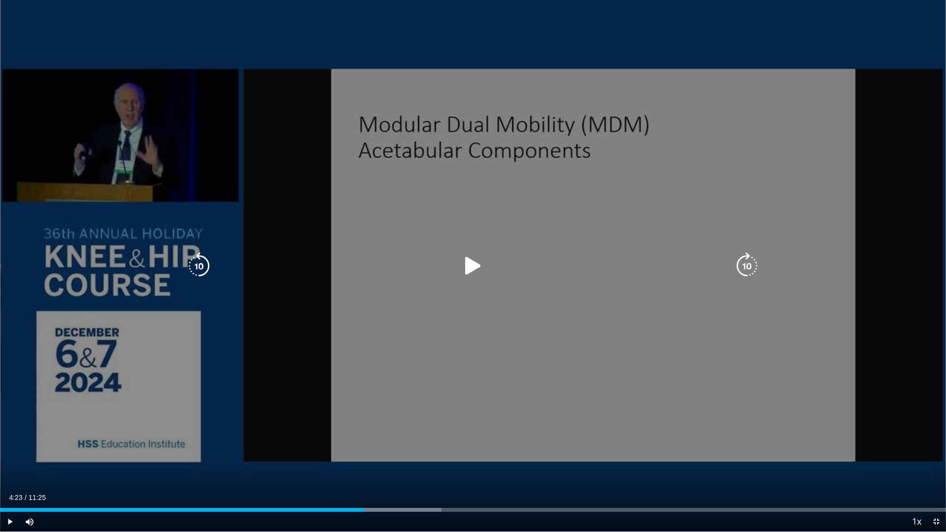
click at [450, 424] on div "10 seconds Tap to unmute" at bounding box center [473, 266] width 946 height 532
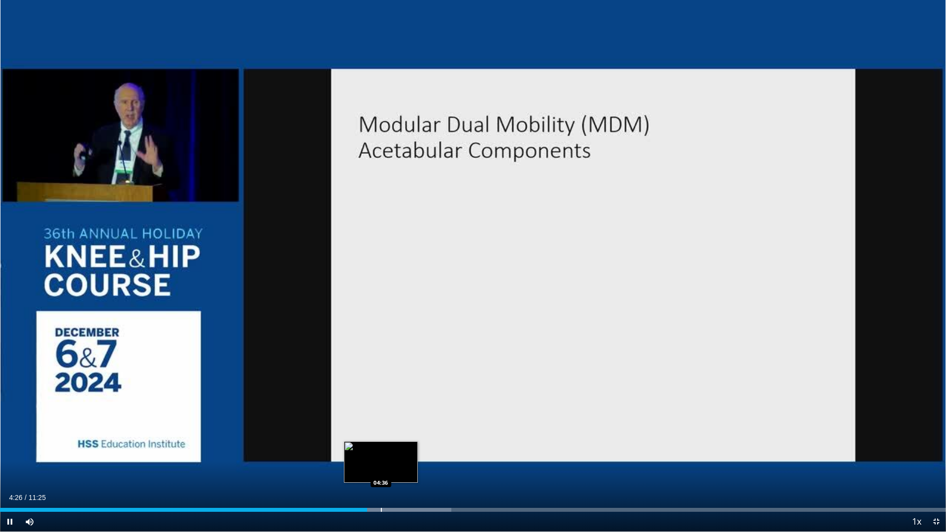
click at [381, 448] on div "Progress Bar" at bounding box center [381, 510] width 1 height 4
click at [405, 448] on div "Progress Bar" at bounding box center [405, 510] width 1 height 4
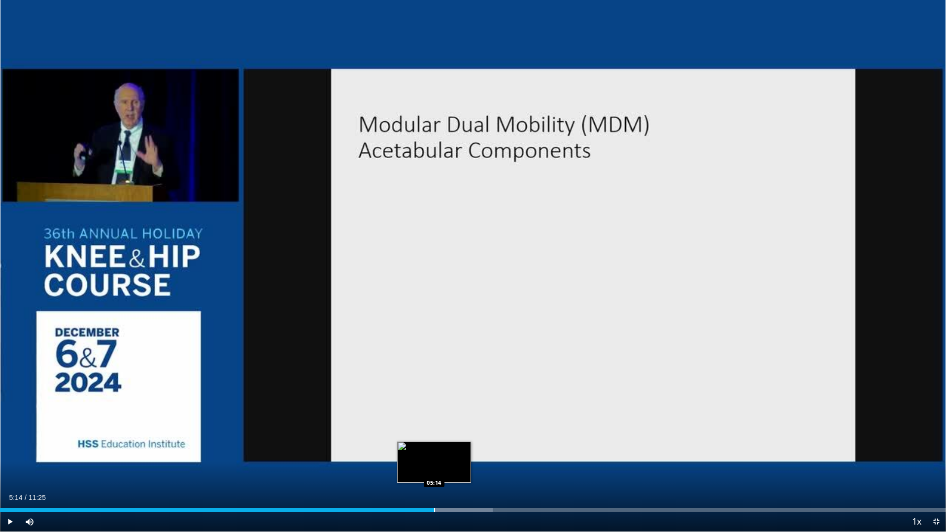
click at [434, 448] on div "Progress Bar" at bounding box center [434, 510] width 1 height 4
click at [456, 448] on div "Current Time 5:14 / Duration 11:25 Pause Skip Backward Skip Forward Mute 100% L…" at bounding box center [473, 522] width 946 height 20
click at [447, 448] on div "Loaded : 55.41% 05:20 05:23" at bounding box center [473, 507] width 946 height 9
click at [470, 448] on div "Current Time 5:24 / Duration 11:25 Pause Skip Backward Skip Forward Mute 100% L…" at bounding box center [473, 522] width 946 height 20
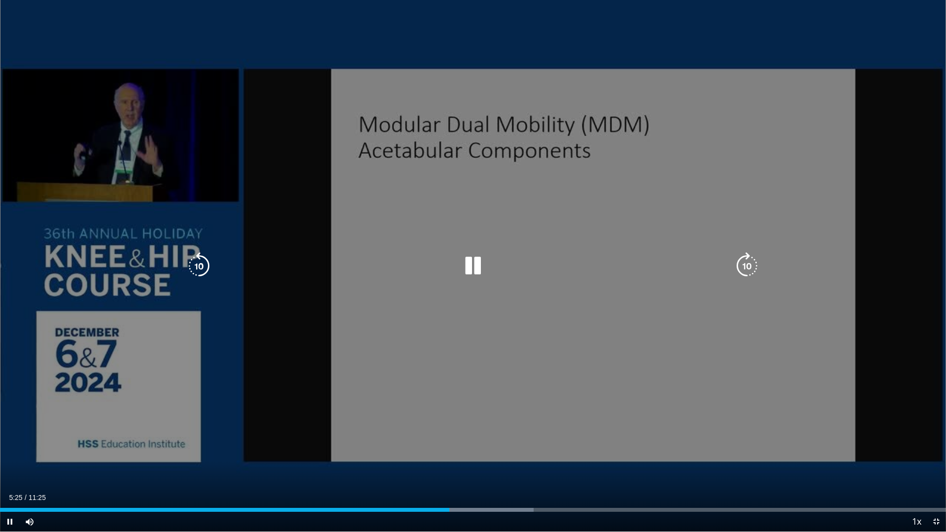
click at [477, 448] on div "Progress Bar" at bounding box center [470, 510] width 128 height 4
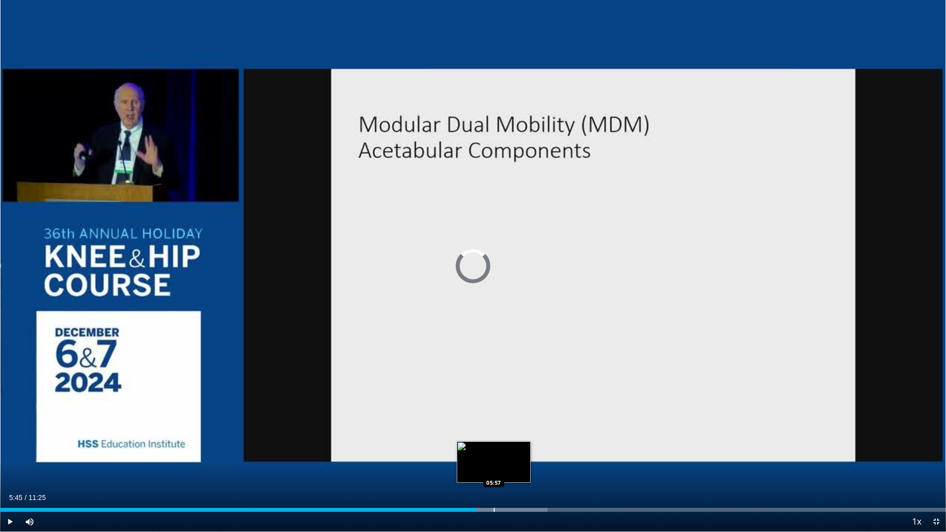
click at [494, 448] on div "Progress Bar" at bounding box center [494, 510] width 1 height 4
click at [516, 448] on div "Progress Bar" at bounding box center [515, 510] width 1 height 4
click at [935, 448] on span "Video Player" at bounding box center [937, 522] width 20 height 20
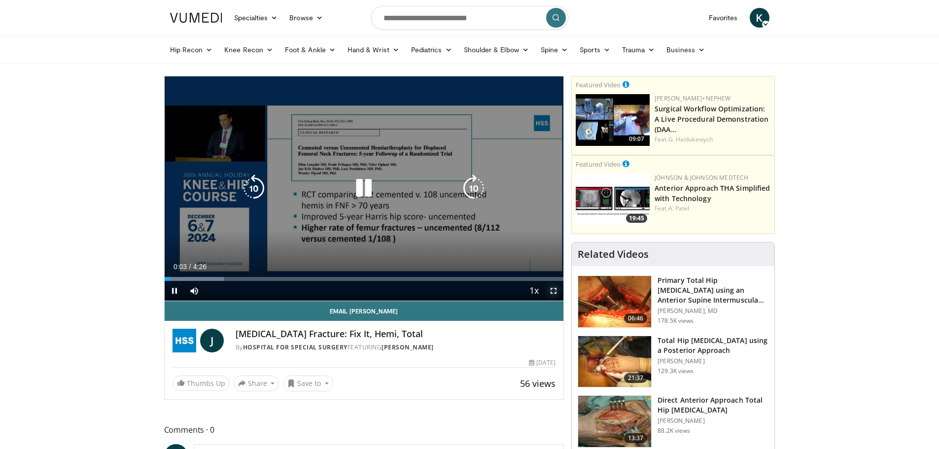
drag, startPoint x: 557, startPoint y: 294, endPoint x: 557, endPoint y: 354, distance: 59.6
click at [557, 294] on span "Video Player" at bounding box center [554, 291] width 20 height 20
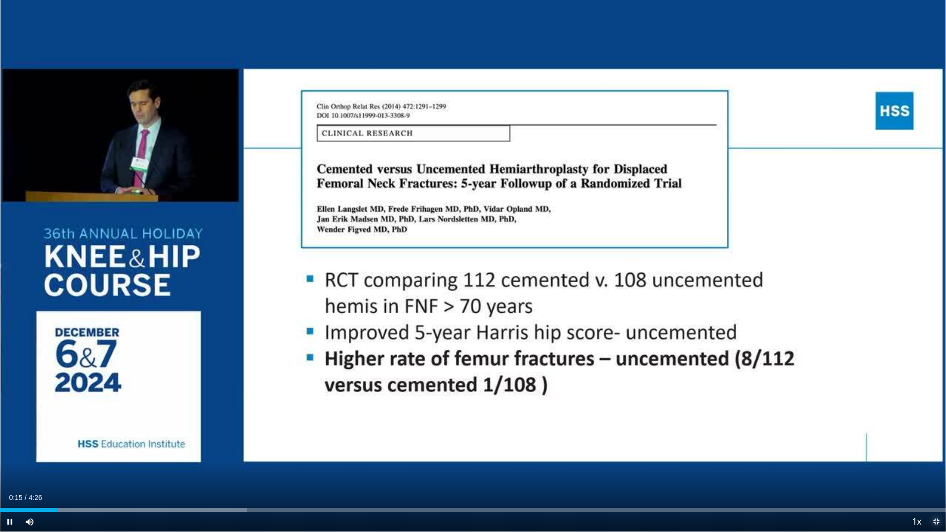
click at [933, 448] on span "Video Player" at bounding box center [937, 522] width 20 height 20
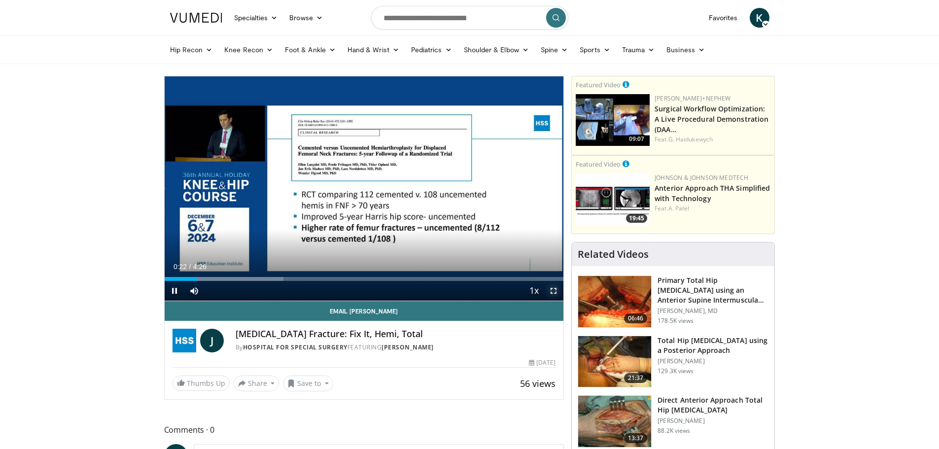
click at [550, 295] on span "Video Player" at bounding box center [554, 291] width 20 height 20
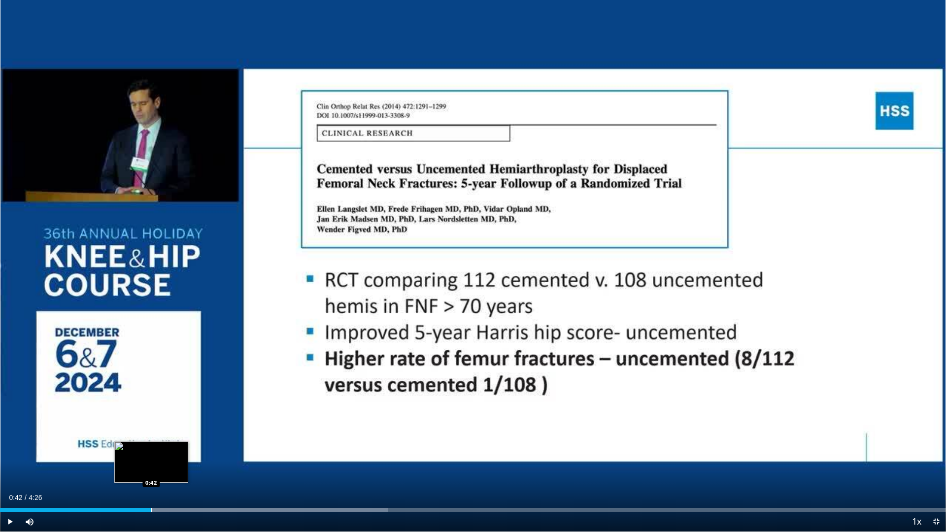
click at [151, 448] on div "Loaded : 40.98% 0:42 0:42" at bounding box center [473, 507] width 946 height 9
click at [145, 448] on div "Loaded : 40.98% 0:44 0:40" at bounding box center [473, 507] width 946 height 9
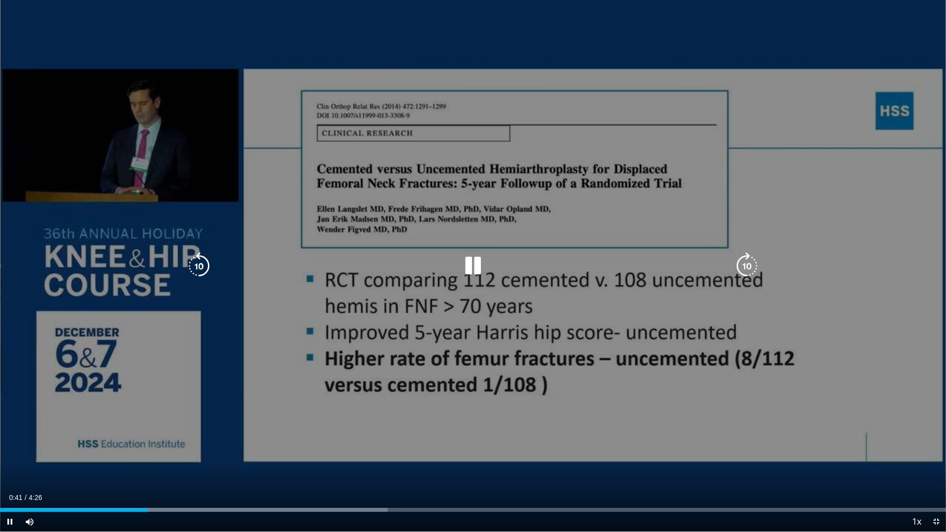
click at [191, 408] on div "10 seconds Tap to unmute" at bounding box center [473, 266] width 946 height 532
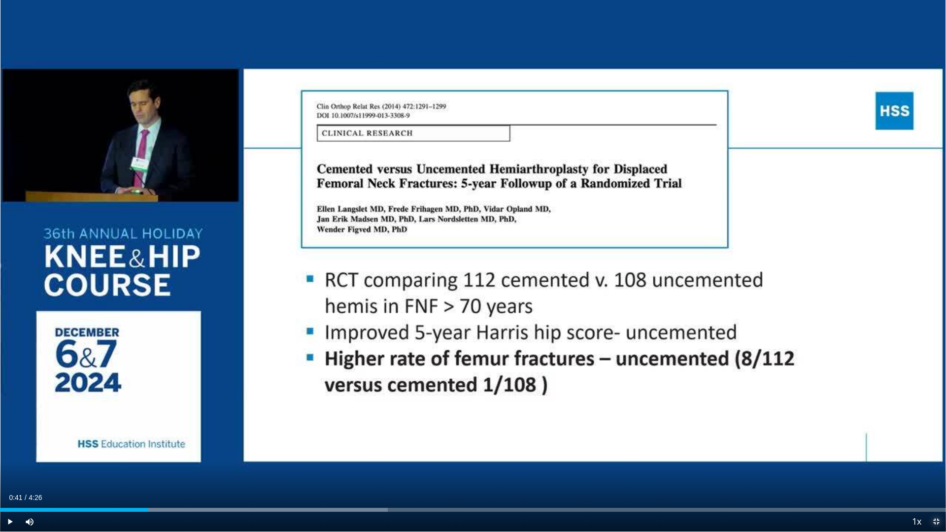
click at [935, 448] on span "Video Player" at bounding box center [937, 522] width 20 height 20
